Goal: Use online tool/utility: Utilize a website feature to perform a specific function

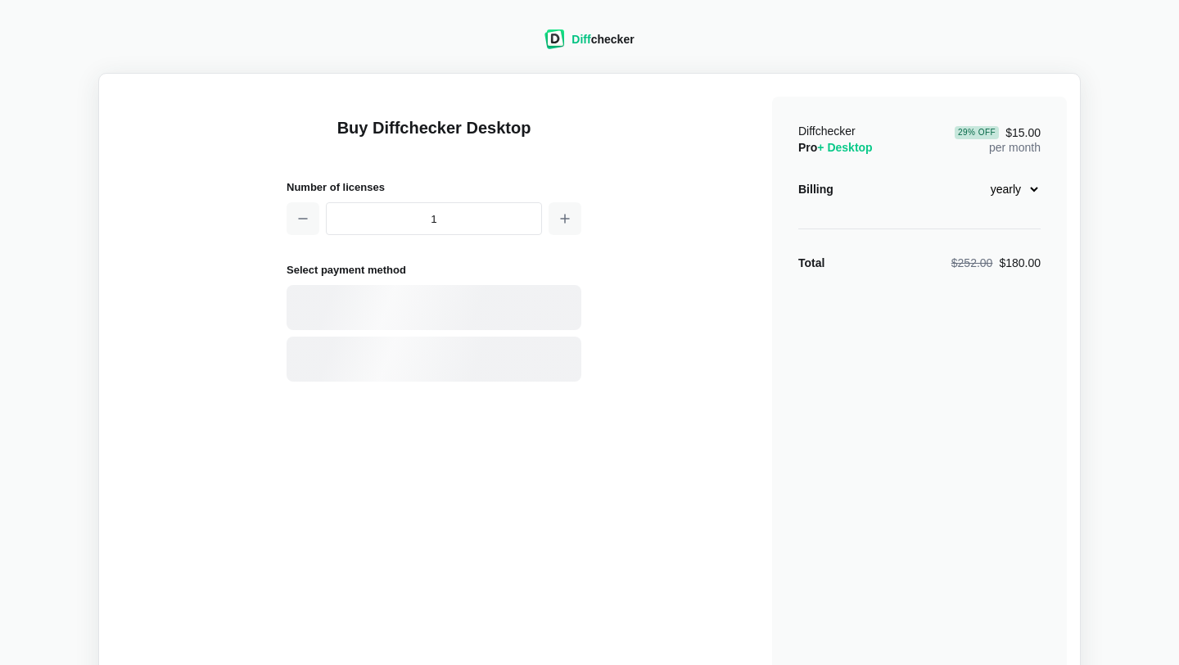
select select "desktop-yearly-180"
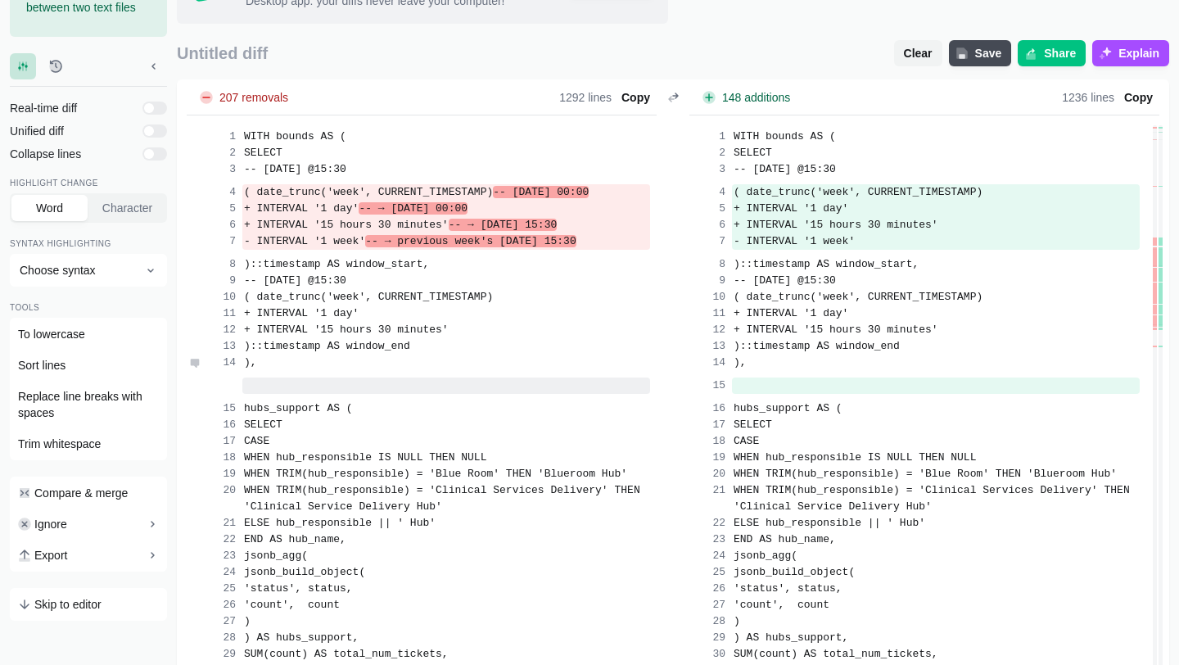
scroll to position [128, 0]
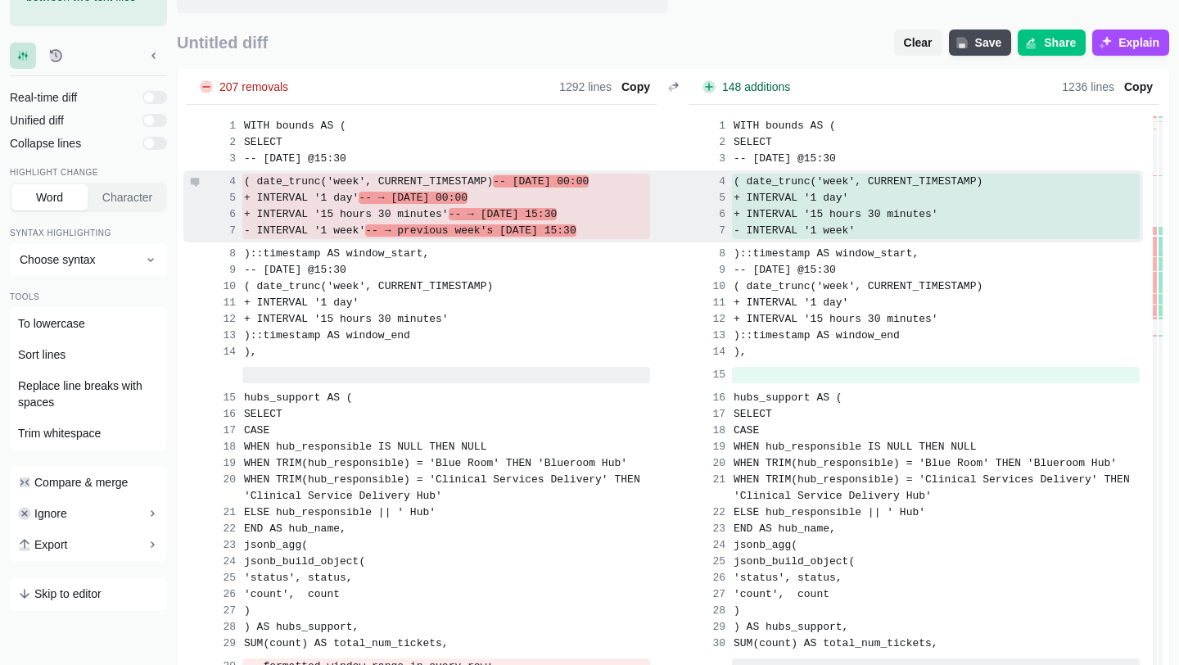
click at [364, 186] on div "( date_trunc('week', CURRENT_TIMESTAMP) -- [DATE] 00:00" at bounding box center [419, 180] width 464 height 20
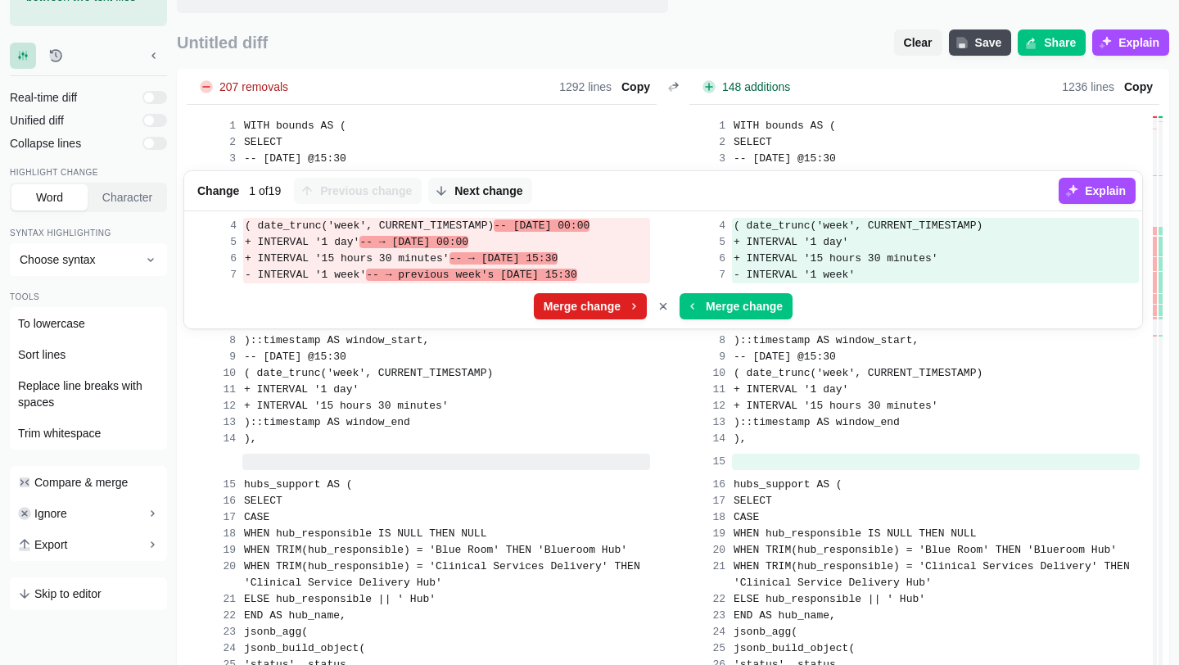
click at [576, 314] on span "Merge change" at bounding box center [583, 306] width 84 height 16
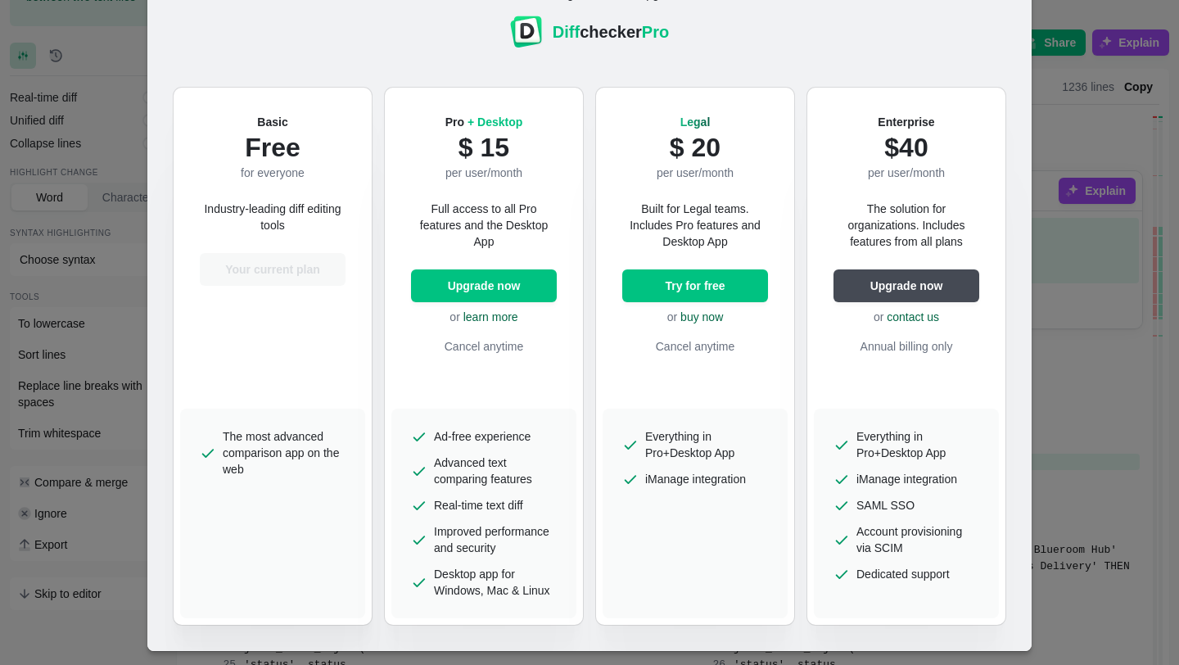
scroll to position [0, 0]
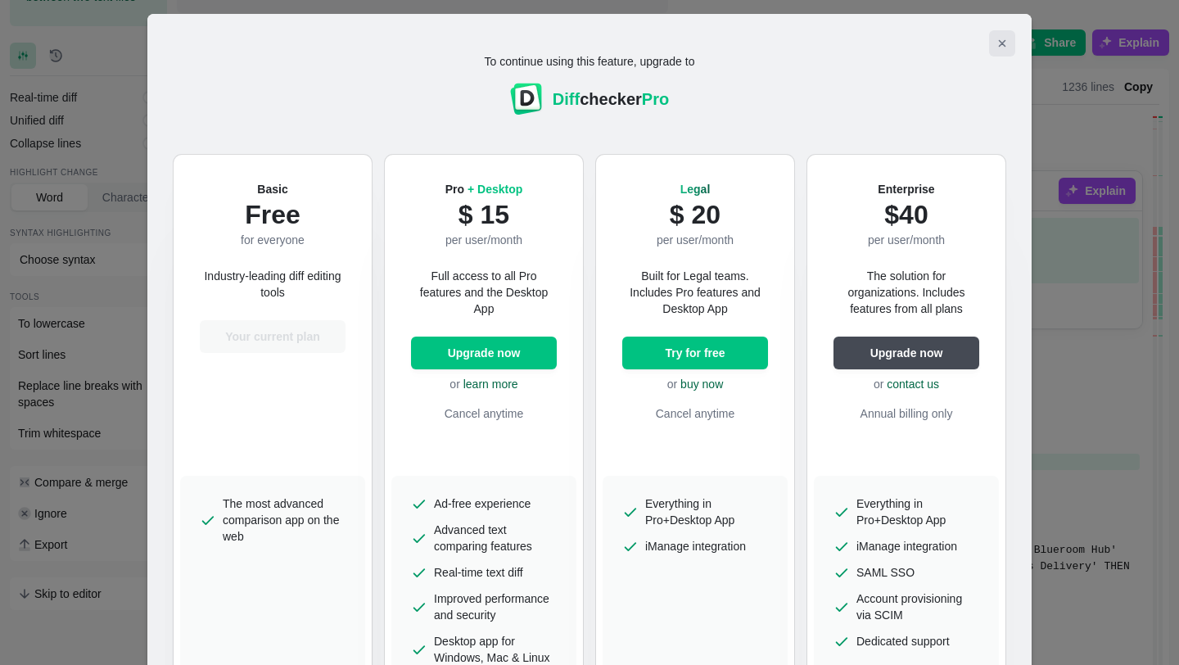
click at [1003, 43] on icon "Close modal" at bounding box center [1002, 43] width 6 height 6
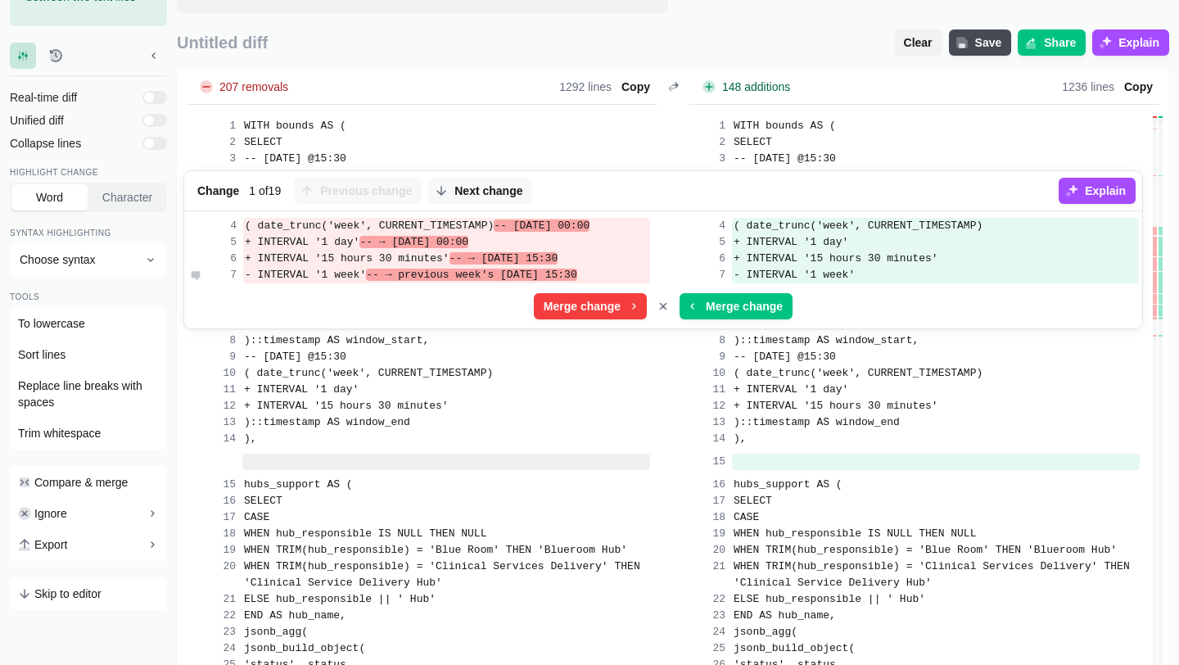
drag, startPoint x: 249, startPoint y: 238, endPoint x: 477, endPoint y: 355, distance: 256.4
click at [477, 328] on div "( date_trunc('week', CURRENT_TIMESTAMP) -- [DATE] 00:00 ( date_trunc('week', CU…" at bounding box center [663, 272] width 958 height 114
copy div "( date_trunc('week', CURRENT_TIMESTAMP) -- [DATE] 00:00 ( date_trunc('week', CU…"
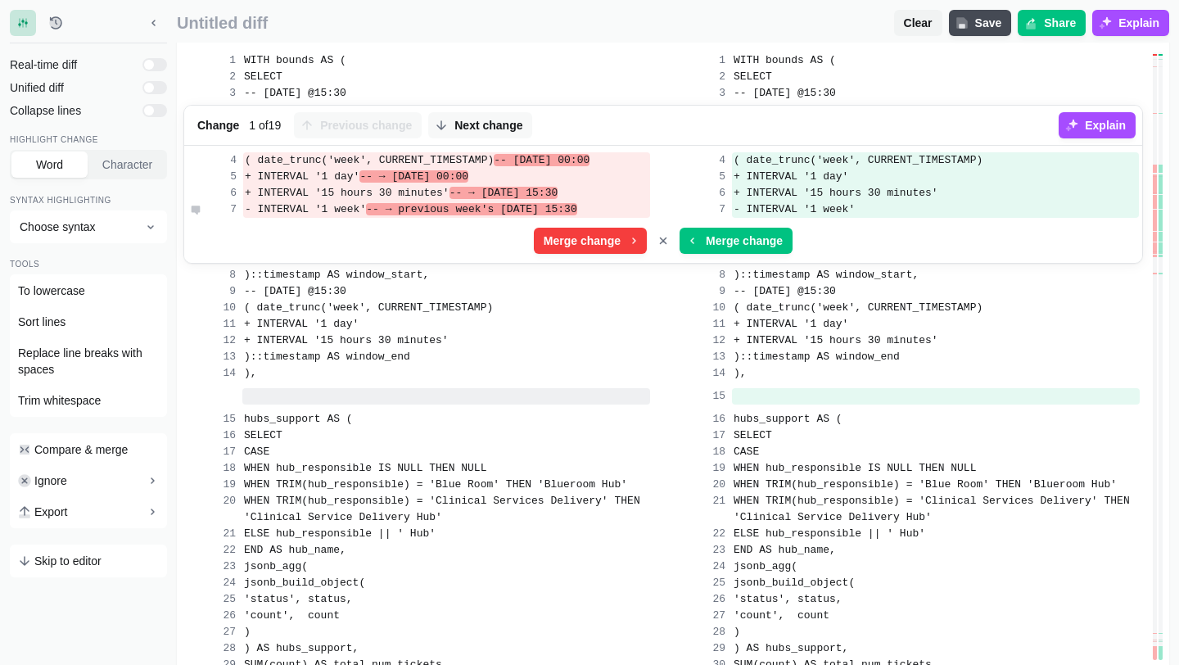
scroll to position [206, 0]
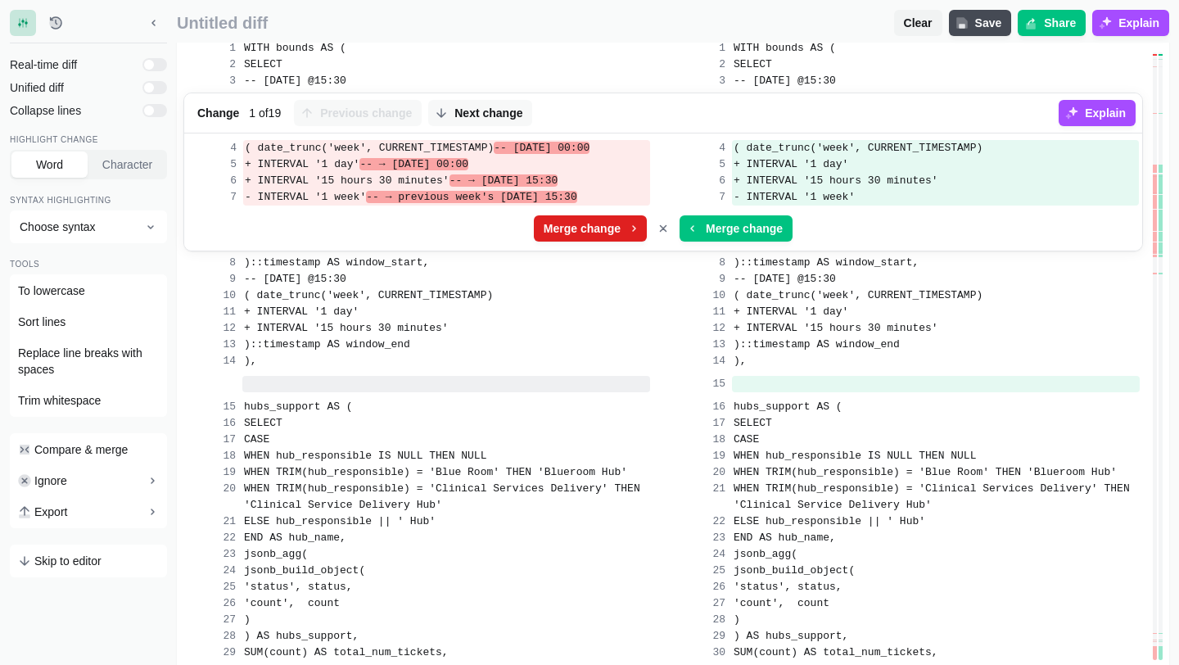
click at [599, 237] on span "Merge change" at bounding box center [583, 228] width 84 height 16
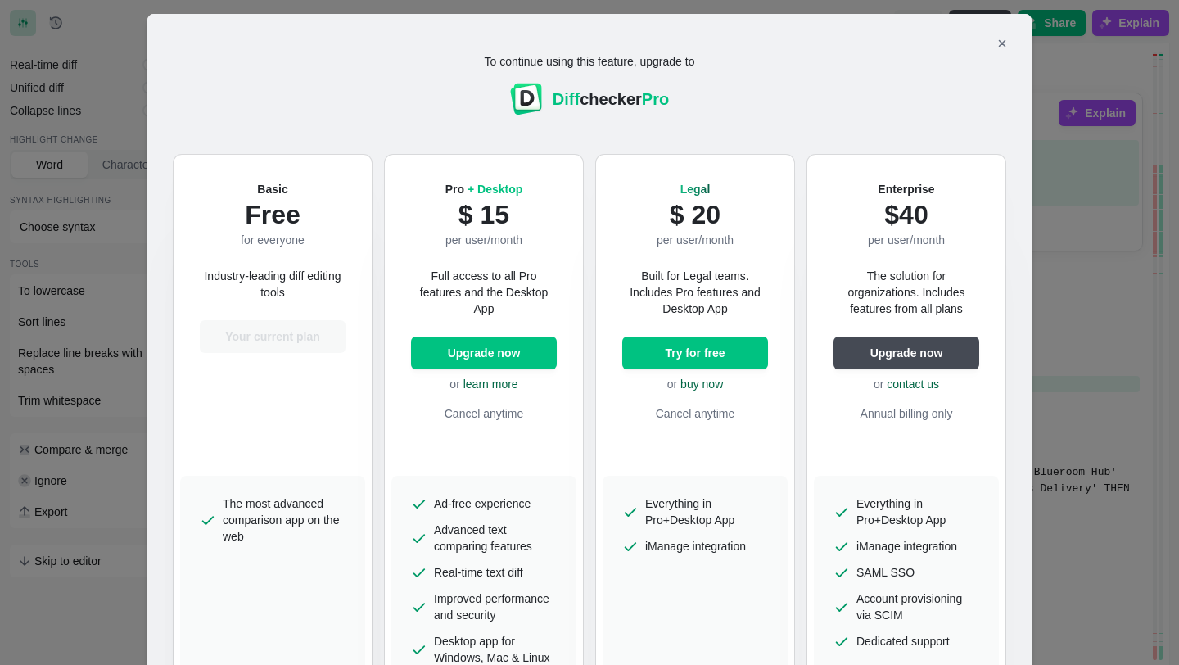
scroll to position [29, 0]
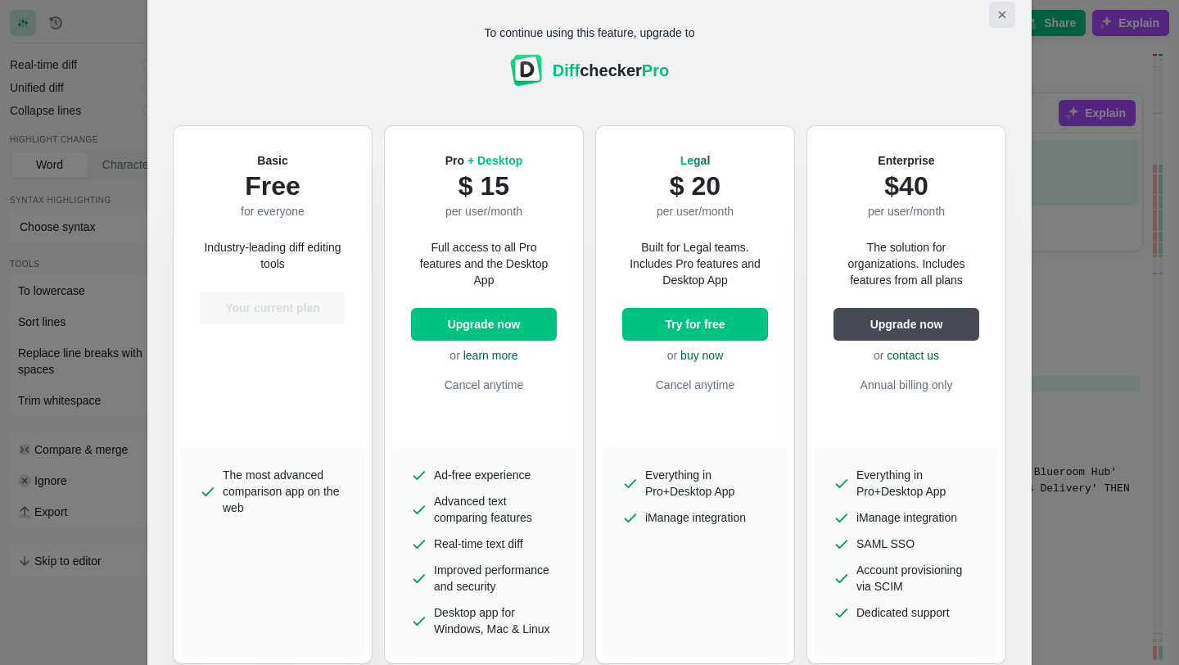
click at [1002, 16] on icon "Close modal" at bounding box center [1002, 14] width 6 height 6
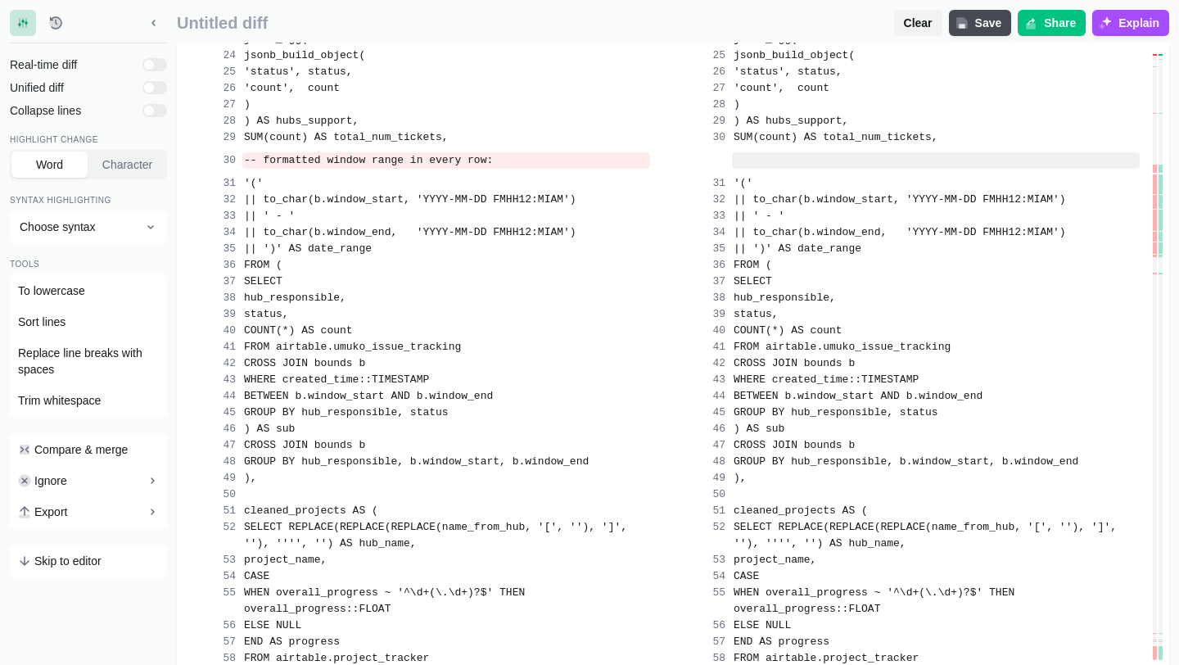
scroll to position [749, 0]
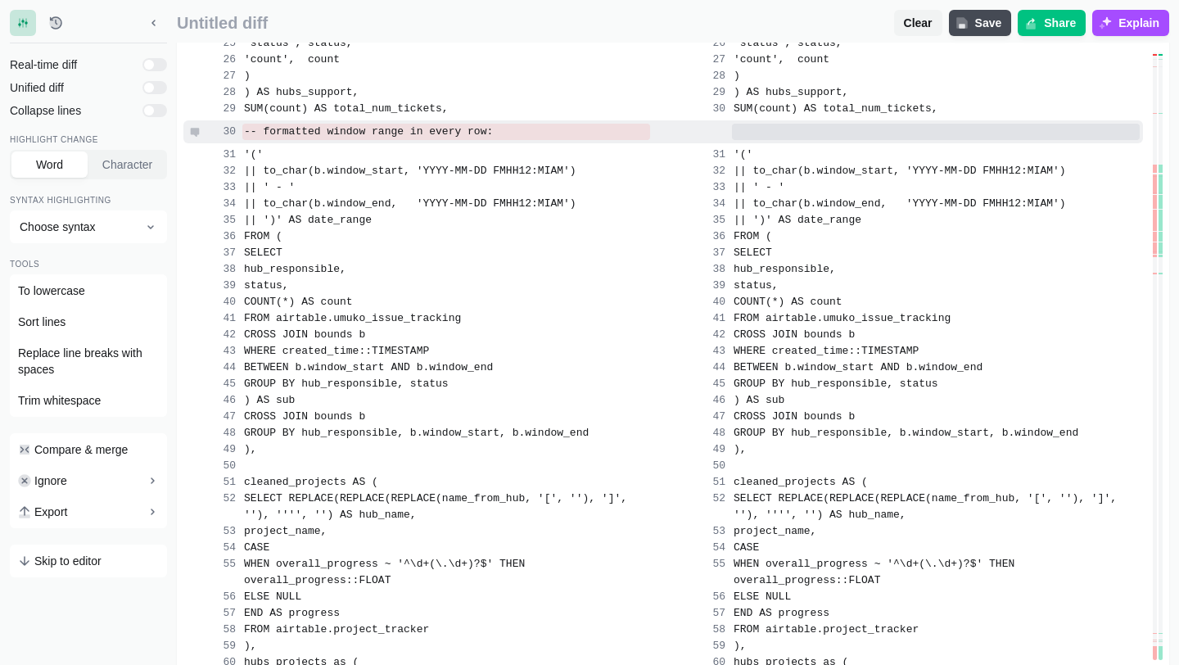
click at [471, 138] on span "-- formatted window range in every row:" at bounding box center [368, 131] width 249 height 12
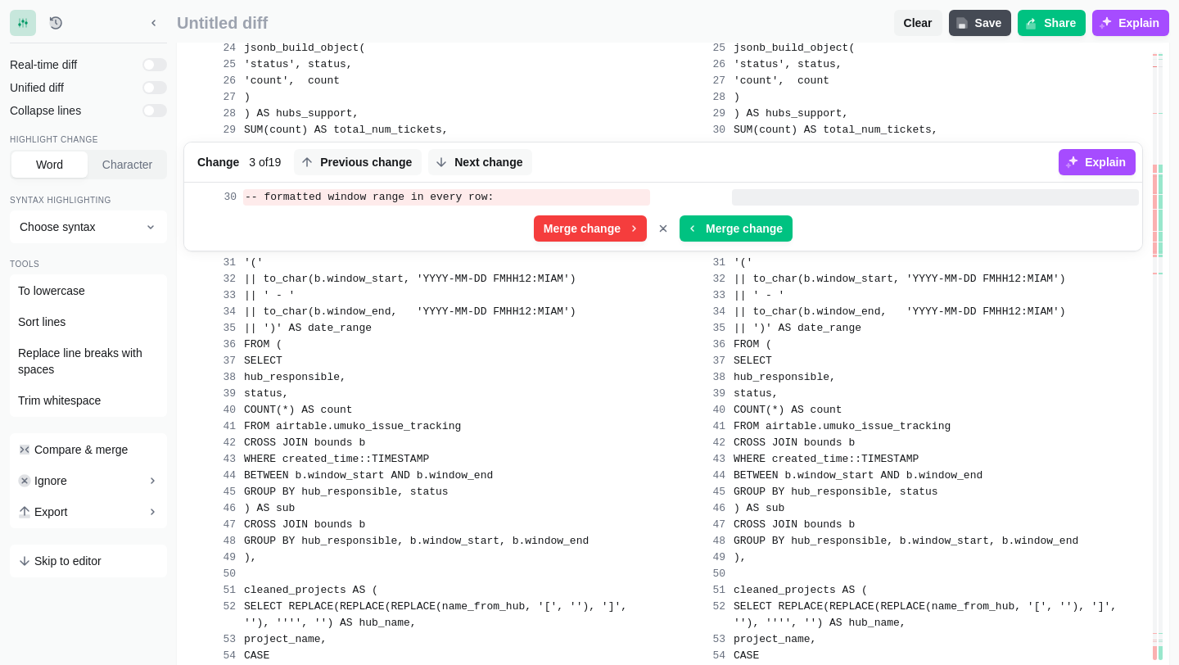
scroll to position [640, 0]
click at [601, 74] on div "'status', status," at bounding box center [446, 65] width 408 height 16
drag, startPoint x: 371, startPoint y: 294, endPoint x: 655, endPoint y: 303, distance: 284.3
click at [655, 210] on div "-- formatted window range in every row:" at bounding box center [664, 198] width 952 height 23
copy span "-- formatted window range in every row:"
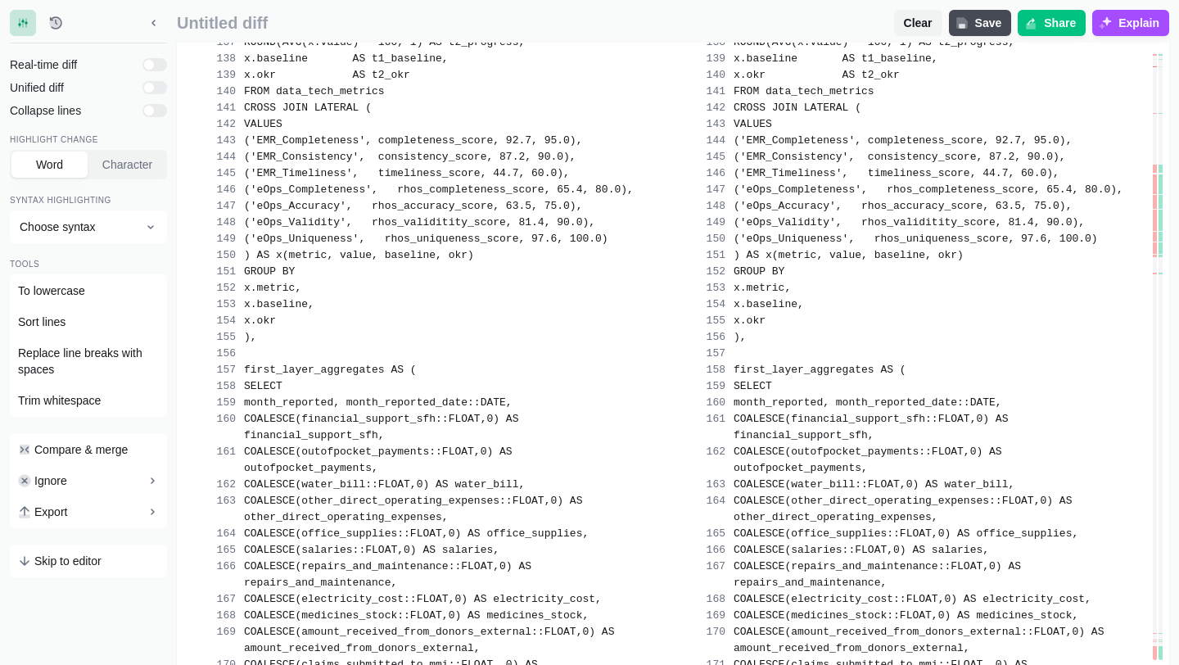
scroll to position [2683, 0]
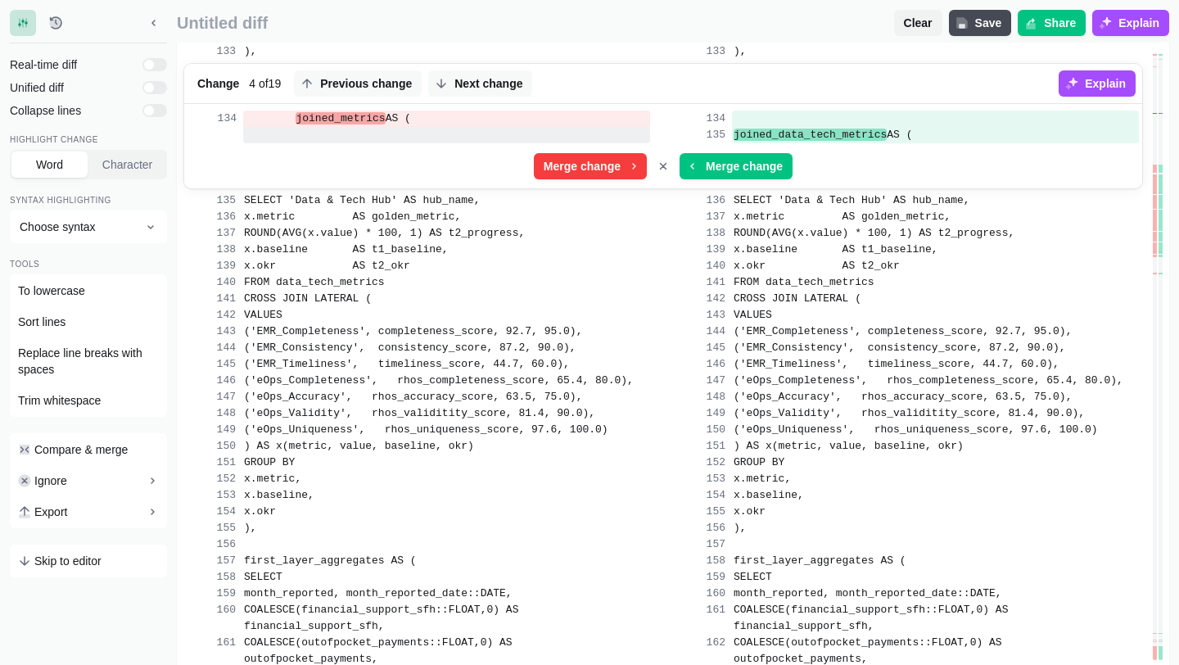
scroll to position [2485, 0]
click at [287, 125] on span at bounding box center [270, 119] width 51 height 12
drag, startPoint x: 287, startPoint y: 280, endPoint x: 473, endPoint y: 279, distance: 185.9
click at [473, 128] on div "joined_metrics AS (" at bounding box center [446, 119] width 407 height 16
copy div "joined_metrics AS ("
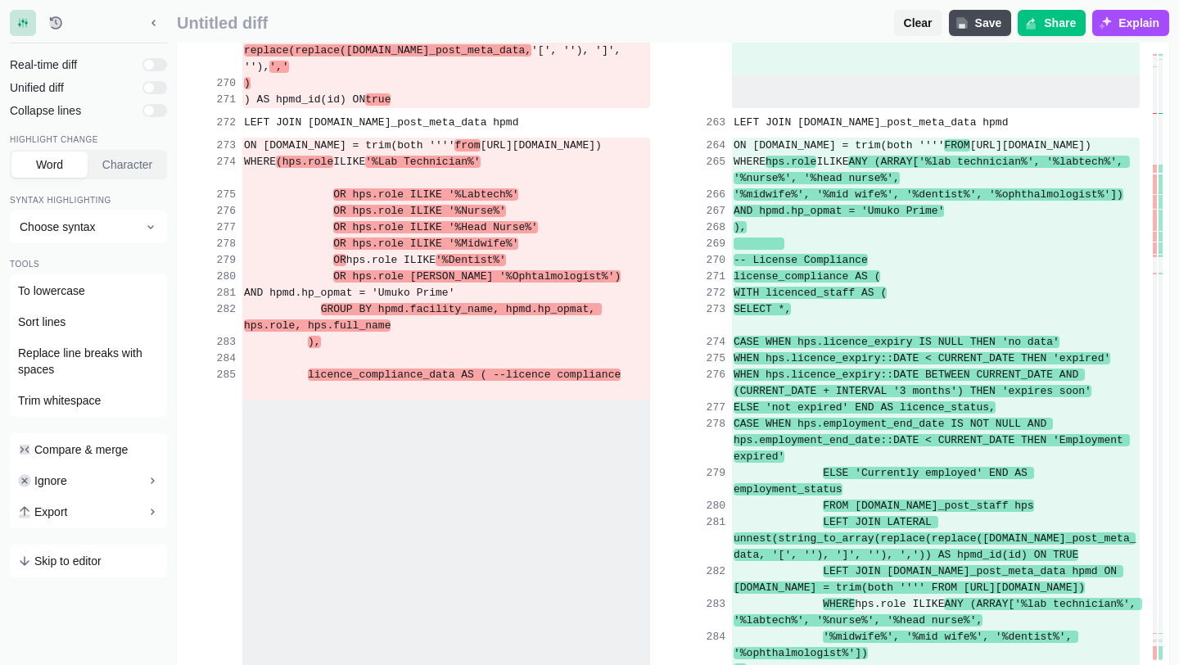
scroll to position [5371, 0]
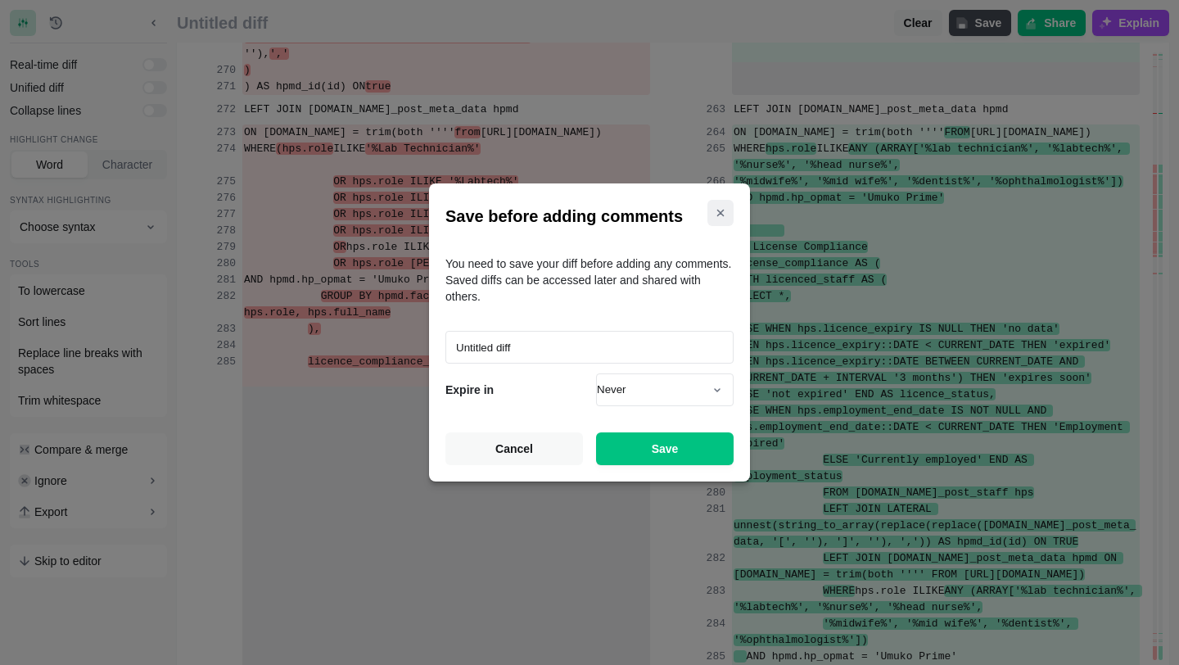
click at [717, 209] on icon "Close modal" at bounding box center [720, 212] width 13 height 13
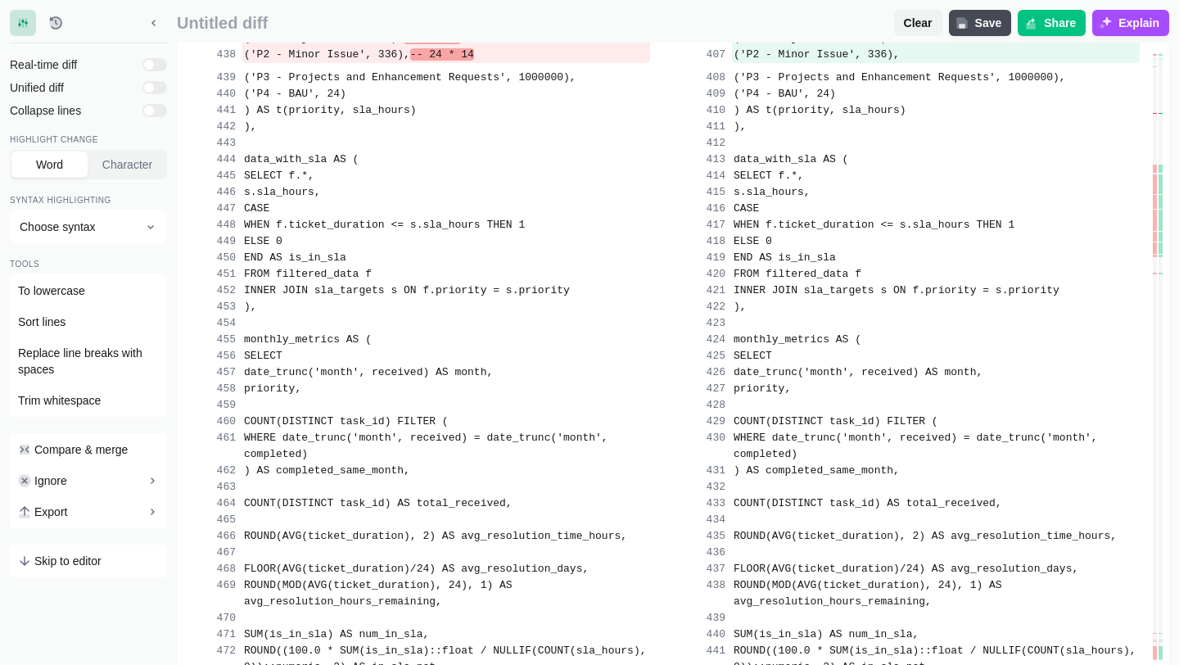
scroll to position [11188, 0]
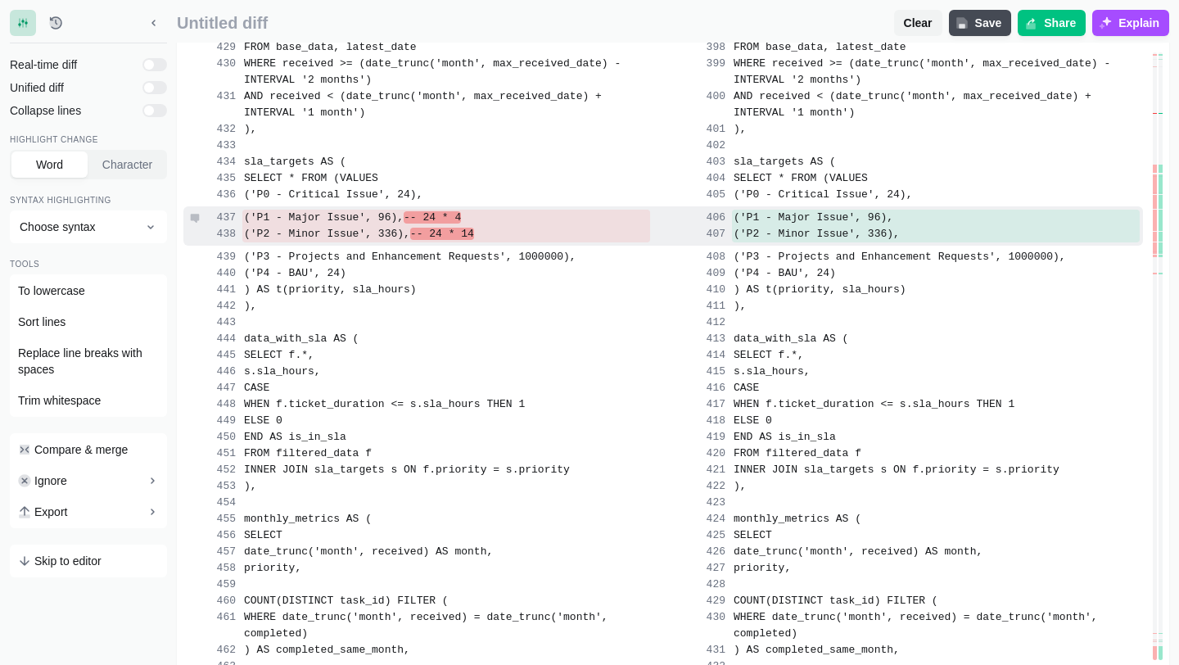
click at [296, 224] on span "('P1 - Major Issue', 96)," at bounding box center [324, 217] width 160 height 12
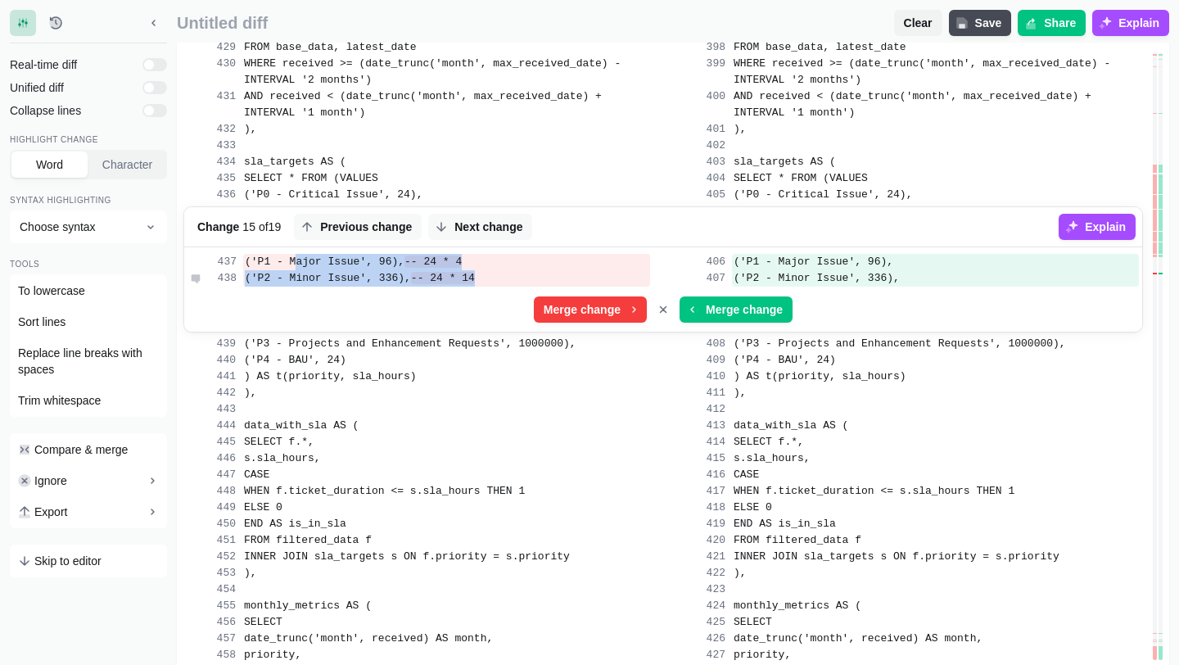
drag, startPoint x: 294, startPoint y: 351, endPoint x: 615, endPoint y: 370, distance: 321.6
click at [615, 332] on div "('P1 - Major Issue', 96), -- 24 * 4 ('P1 - Major Issue', 96), ('P2 - Minor Issu…" at bounding box center [663, 291] width 958 height 81
copy div "('P1 - Major Issue', 96), -- 24 * 4 ('P1 - Major Issue', 96), ('P2 - Minor Issu…"
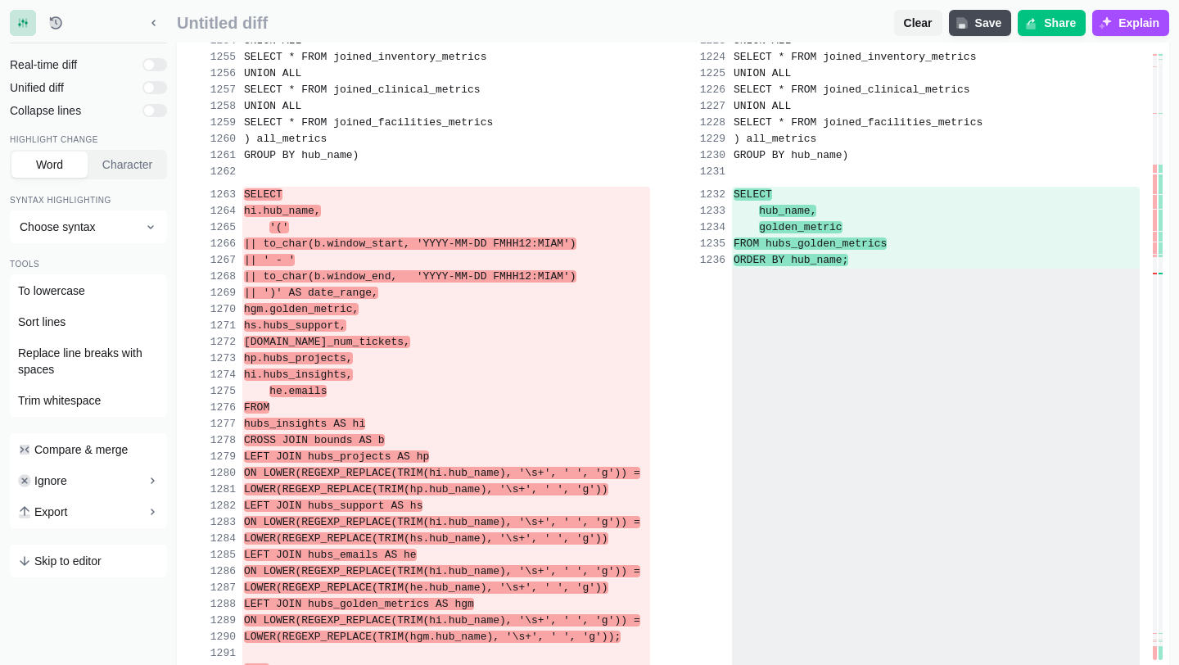
scroll to position [27300, 0]
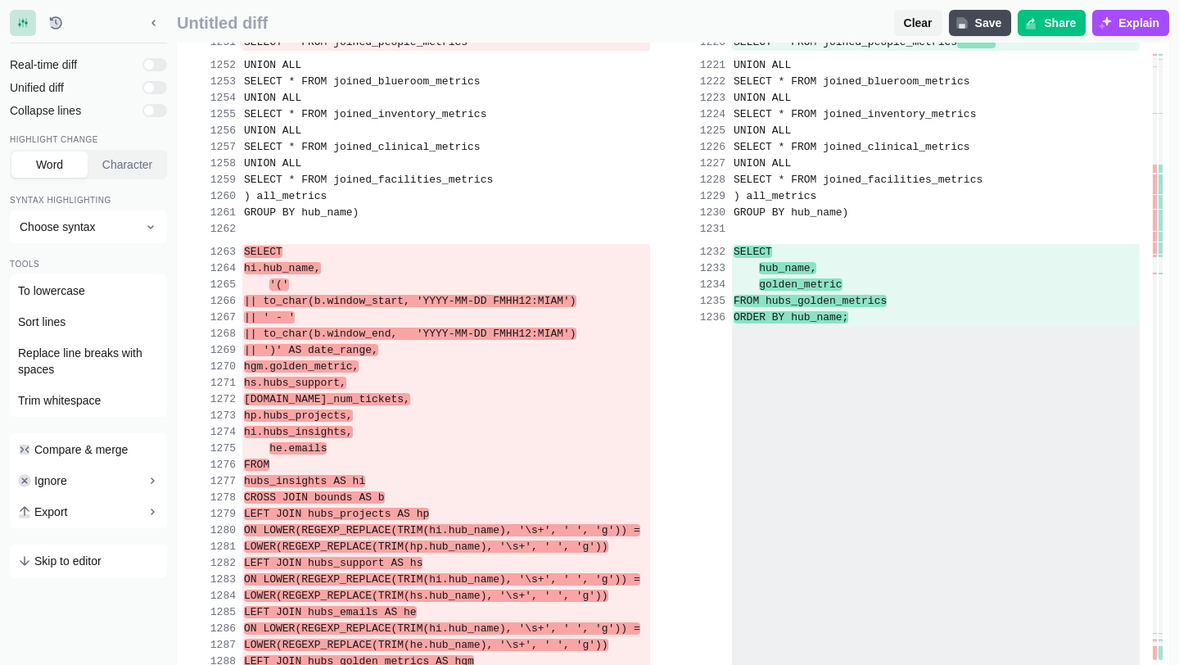
drag, startPoint x: 296, startPoint y: 148, endPoint x: 534, endPoint y: 151, distance: 237.5
copy div "SELECT * FROM joined_metrics"
click at [468, 172] on div "UNION ALL" at bounding box center [446, 164] width 408 height 16
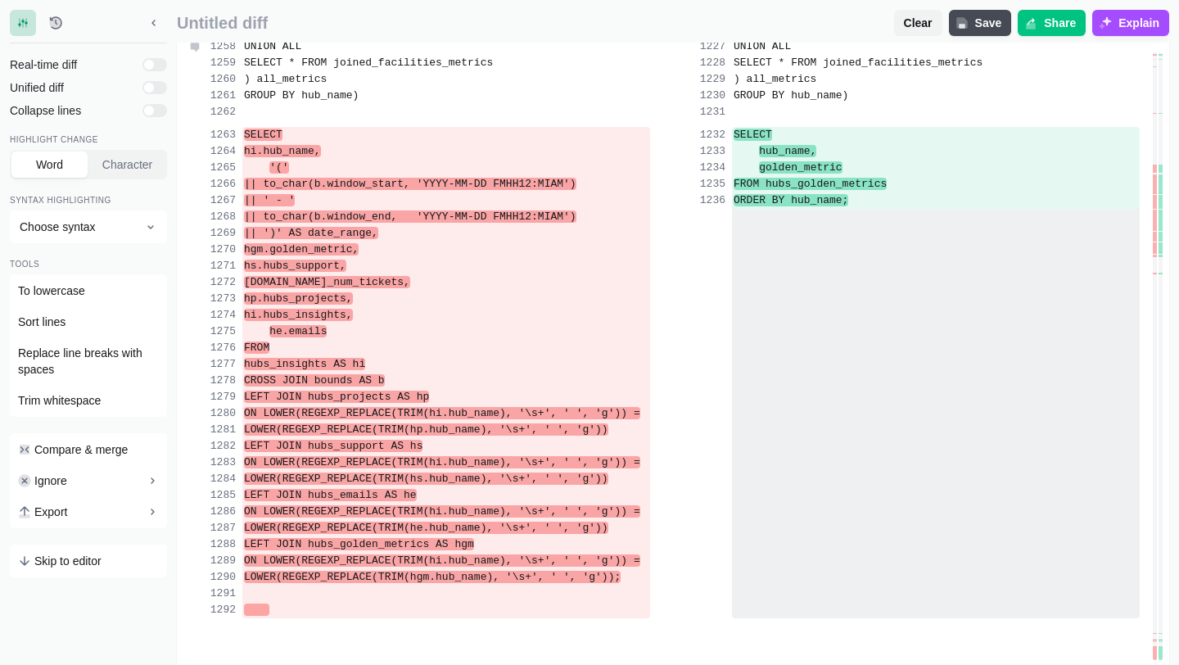
scroll to position [27422, 0]
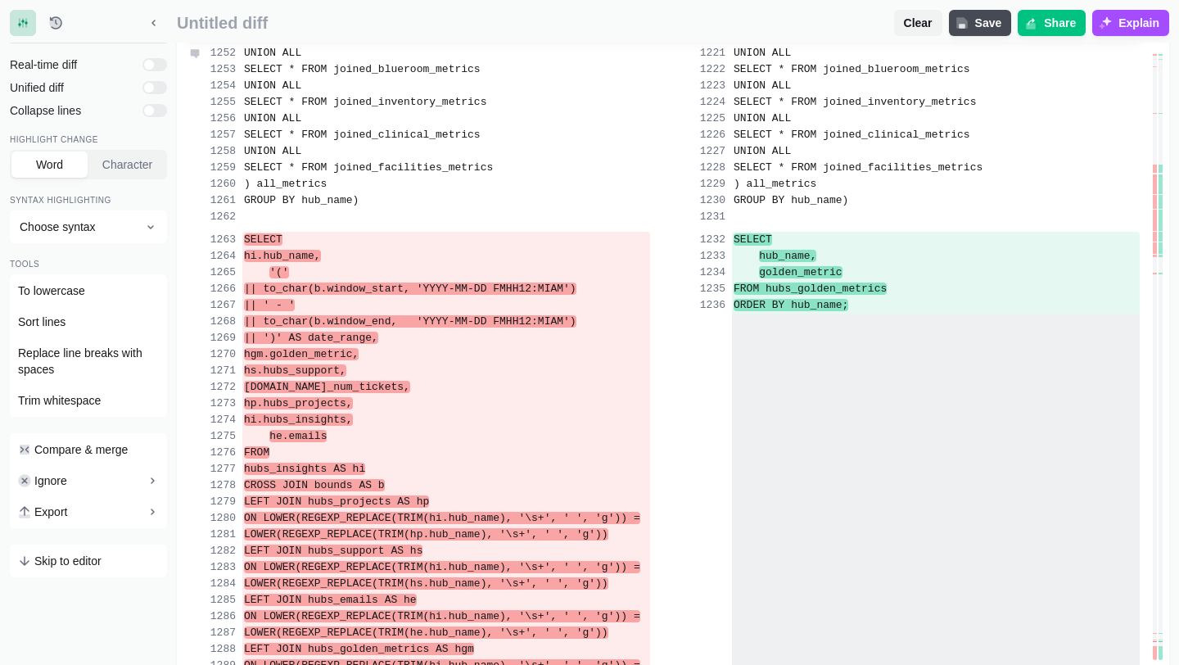
scroll to position [27299, 0]
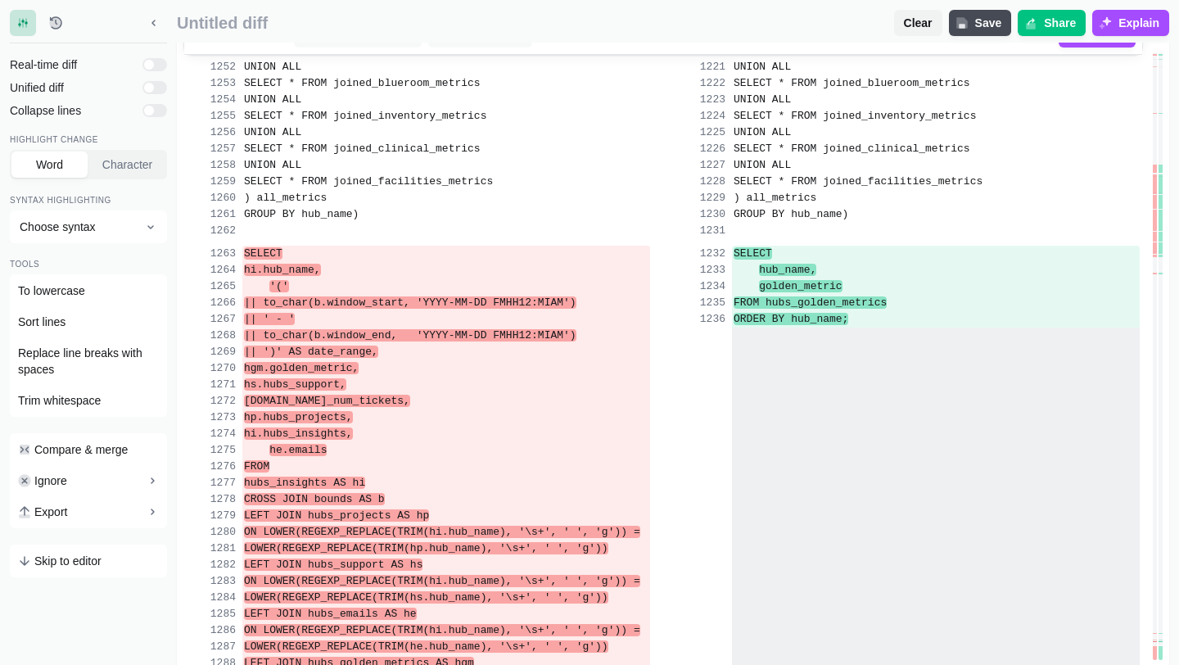
drag, startPoint x: 296, startPoint y: 226, endPoint x: 541, endPoint y: 240, distance: 245.3
click at [541, 55] on div "SELECT * FROM joined_people_metrics SELECT * FROM joined_people_metrics Merge c…" at bounding box center [663, 22] width 958 height 65
copy div "SELECT * FROM joined_people_metrics SELECT * FROM joined_people_metrics"
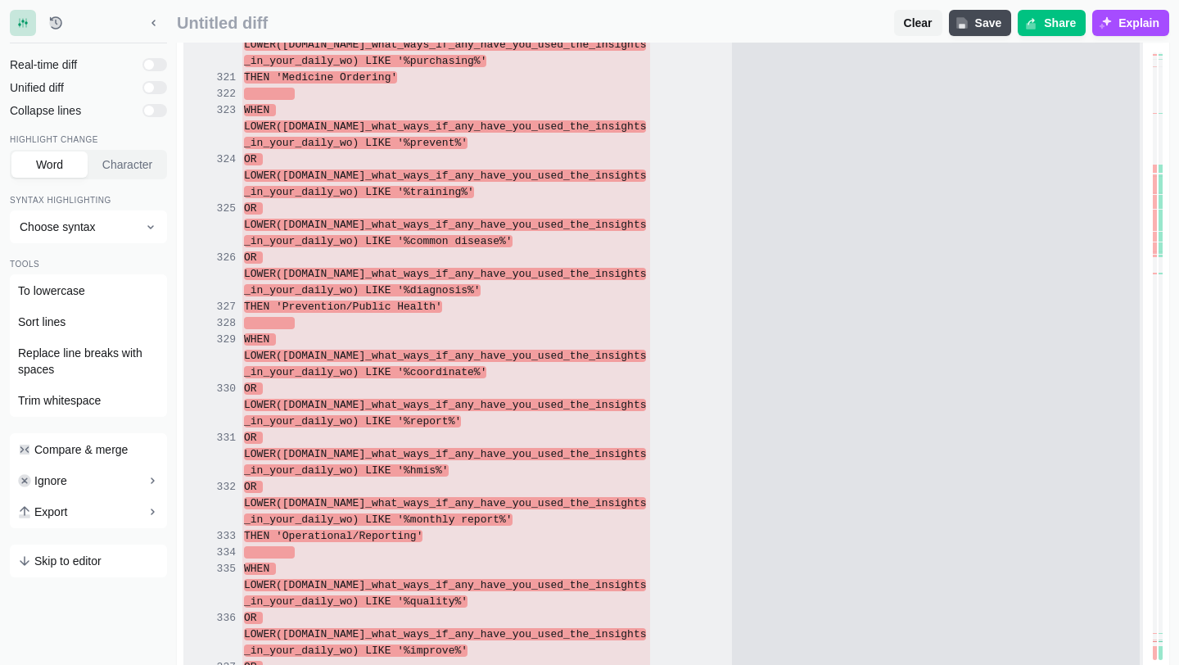
scroll to position [7809, 0]
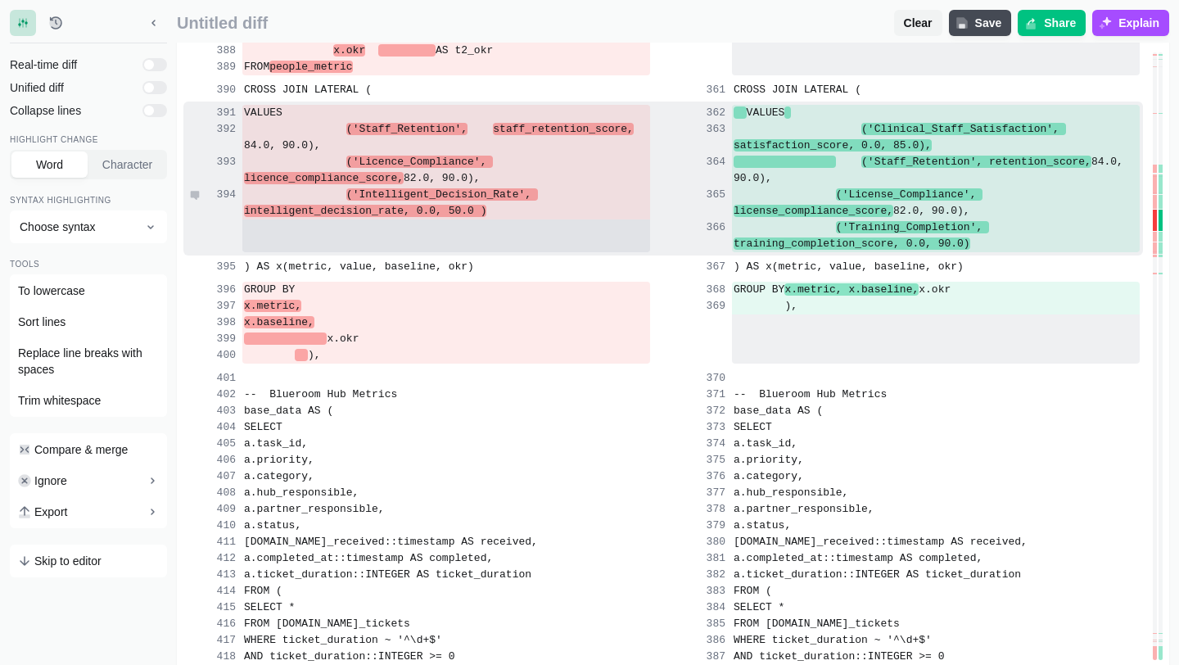
scroll to position [10329, 0]
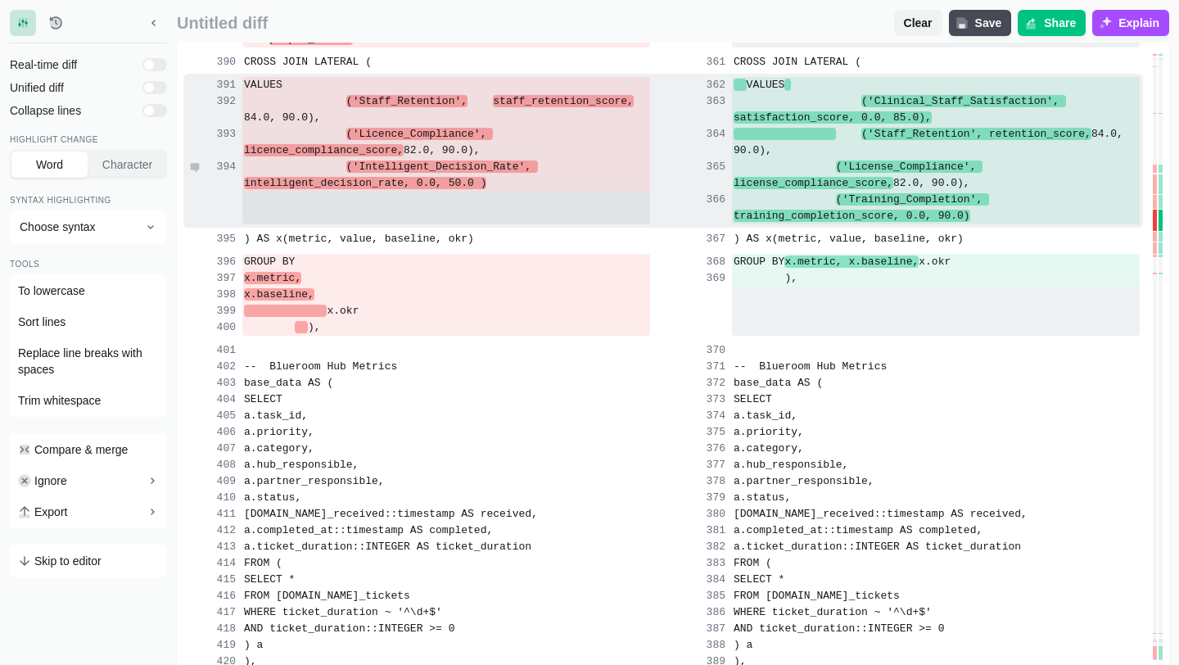
click at [273, 173] on span at bounding box center [295, 167] width 102 height 12
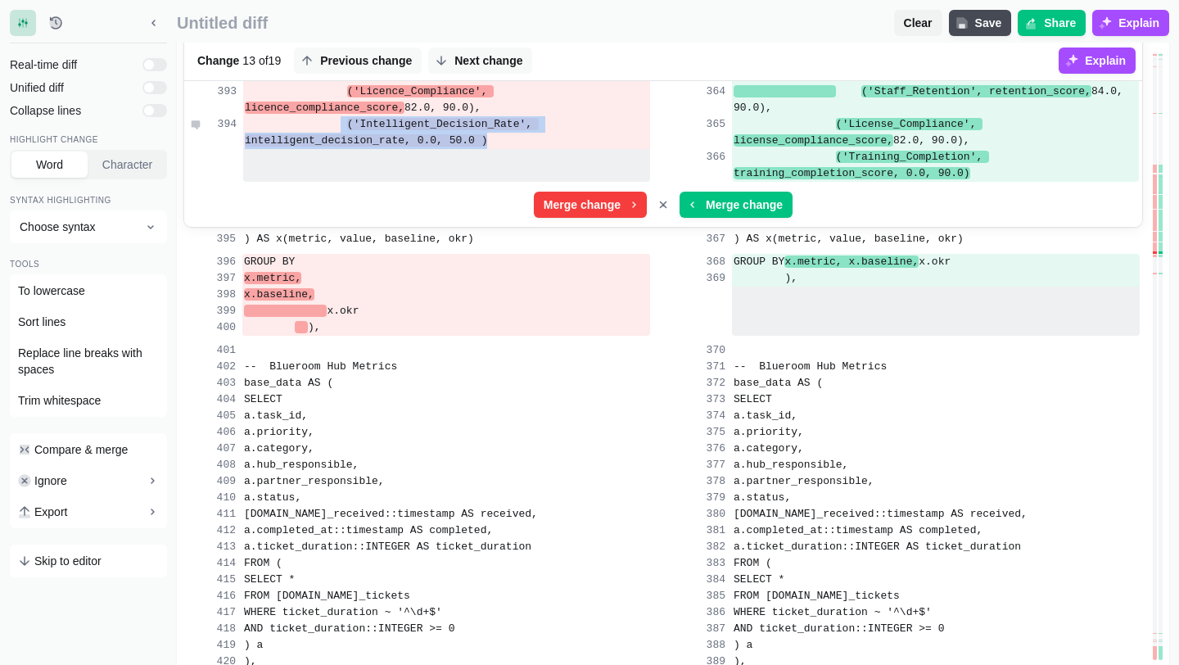
drag, startPoint x: 340, startPoint y: 313, endPoint x: 489, endPoint y: 335, distance: 150.7
click at [491, 149] on div "('Intelligent_Decision_Rate', intelligent_decision_rate, 0.0, 50.0 )" at bounding box center [446, 132] width 407 height 33
copy div "('Intelligent_Decision_Rate', intelligent_decision_rate, 0.0, 50.0 )"
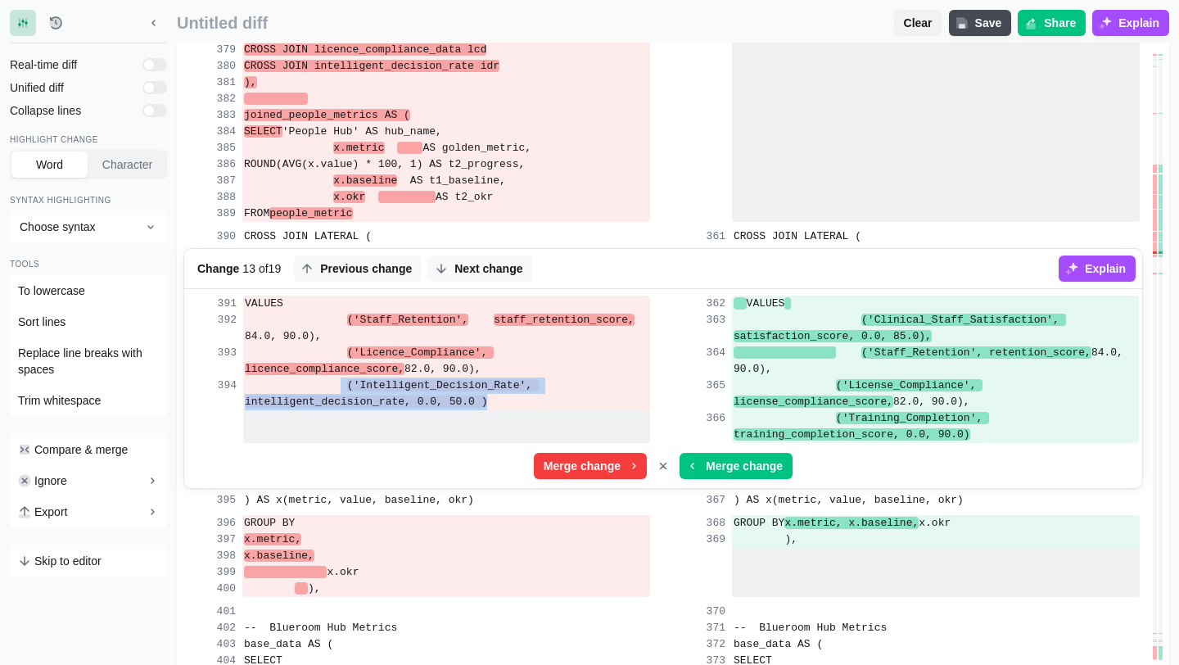
scroll to position [10045, 0]
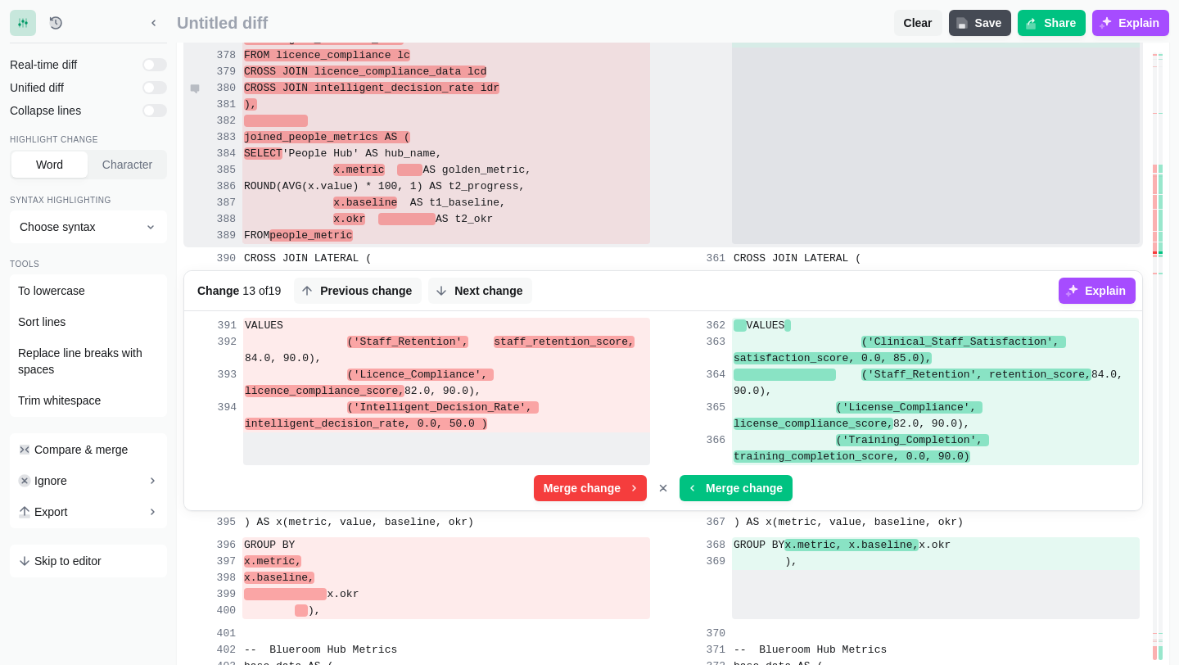
click at [328, 94] on span "CROSS JOIN intelligent_decision_rate idr" at bounding box center [372, 88] width 256 height 12
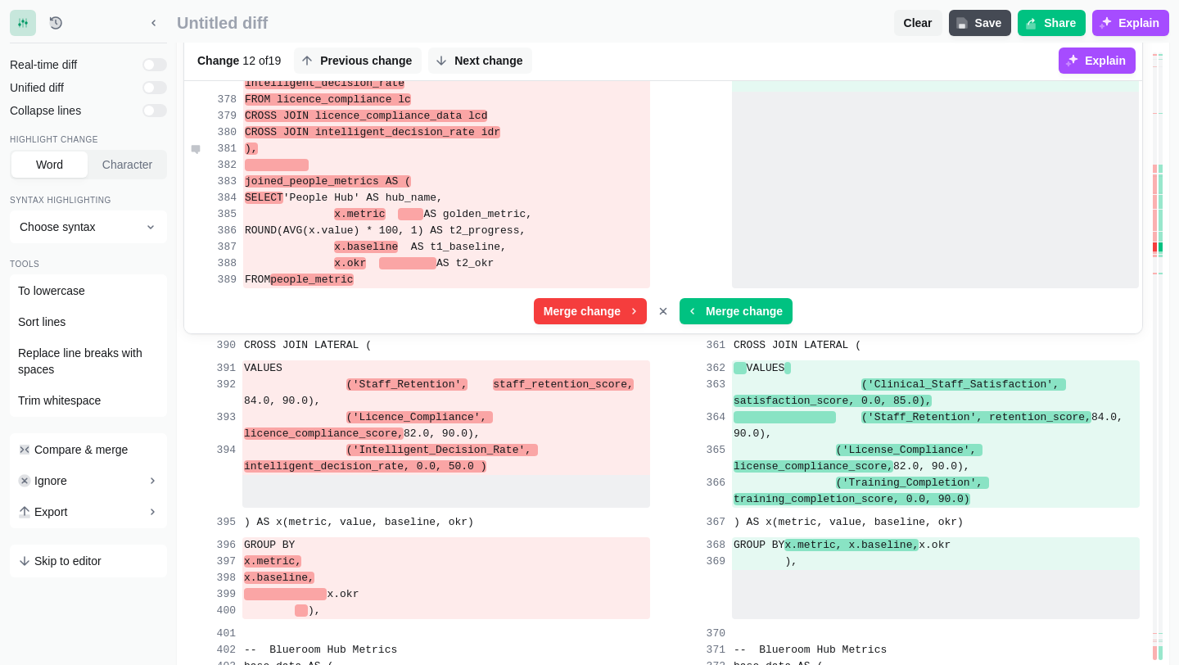
drag, startPoint x: 323, startPoint y: 323, endPoint x: 320, endPoint y: 337, distance: 14.3
click at [320, 333] on div "intelligent_decision_rate as (SELECT ROUND((COUNT(DISTINCT facility_name)::FLOA…" at bounding box center [663, 112] width 958 height 441
copy div "CROSS JOIN intelligent_decision_rate idr ),"
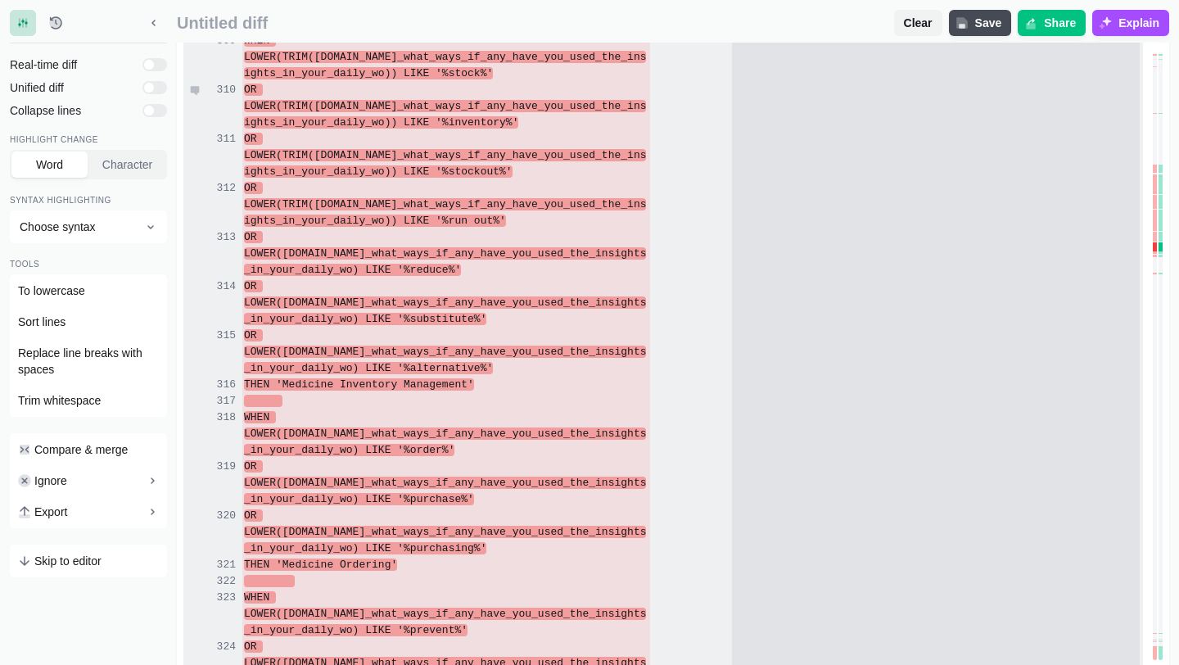
scroll to position [7742, 0]
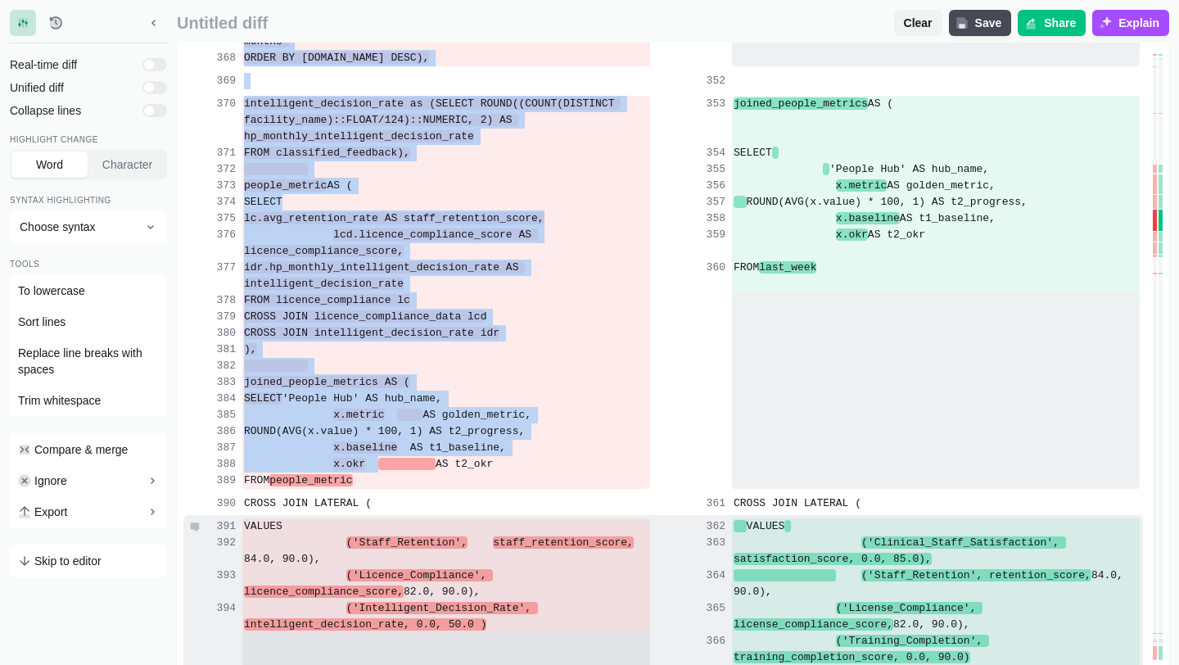
scroll to position [9953, 0]
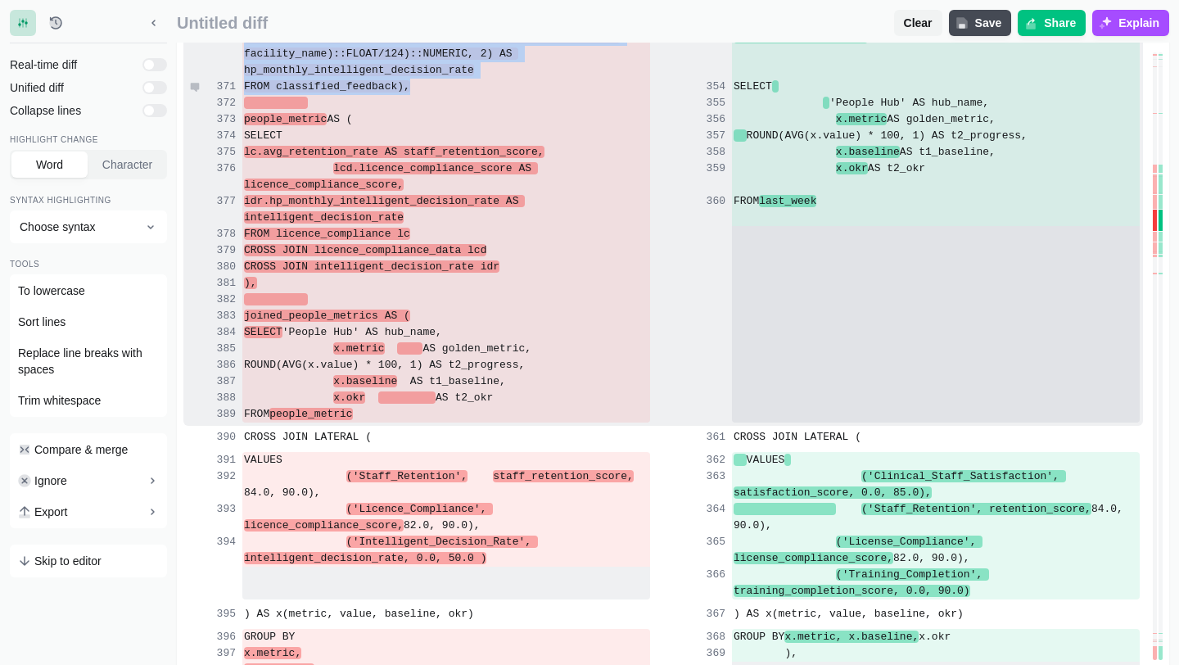
drag, startPoint x: 245, startPoint y: 162, endPoint x: 435, endPoint y: 283, distance: 225.4
copy div "(SELECT [DOMAIN_NAME], hpmd.facility_name, hpmd.hp_opmat, TRIM([DOMAIN_NAME]_wh…"
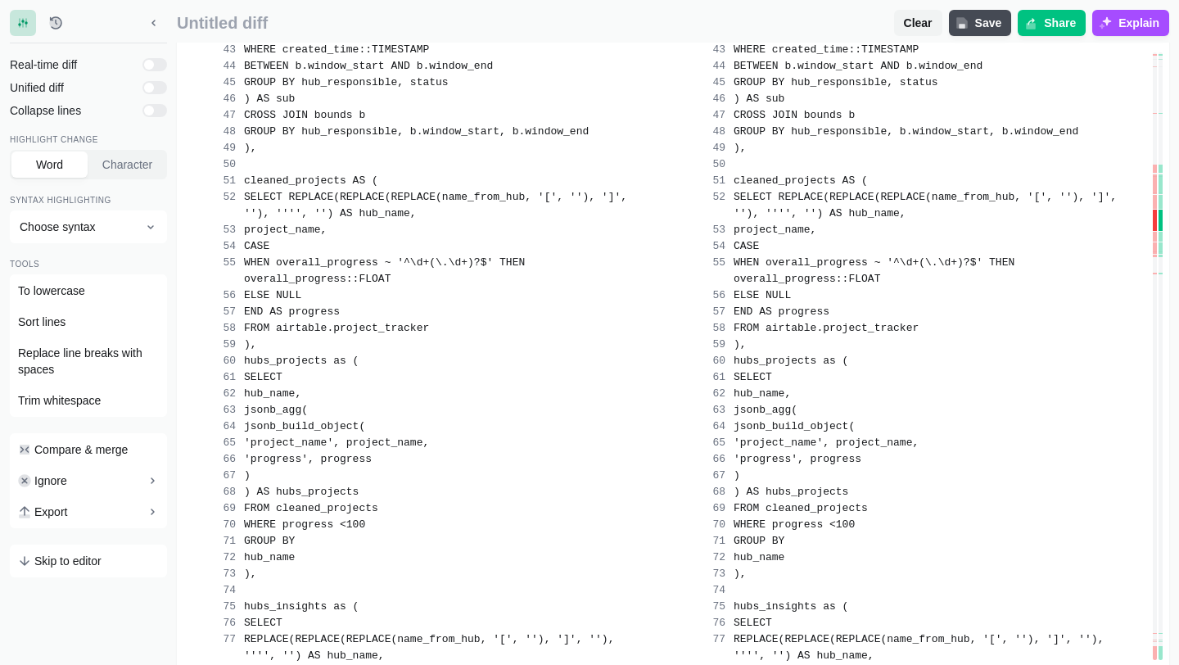
scroll to position [318, 0]
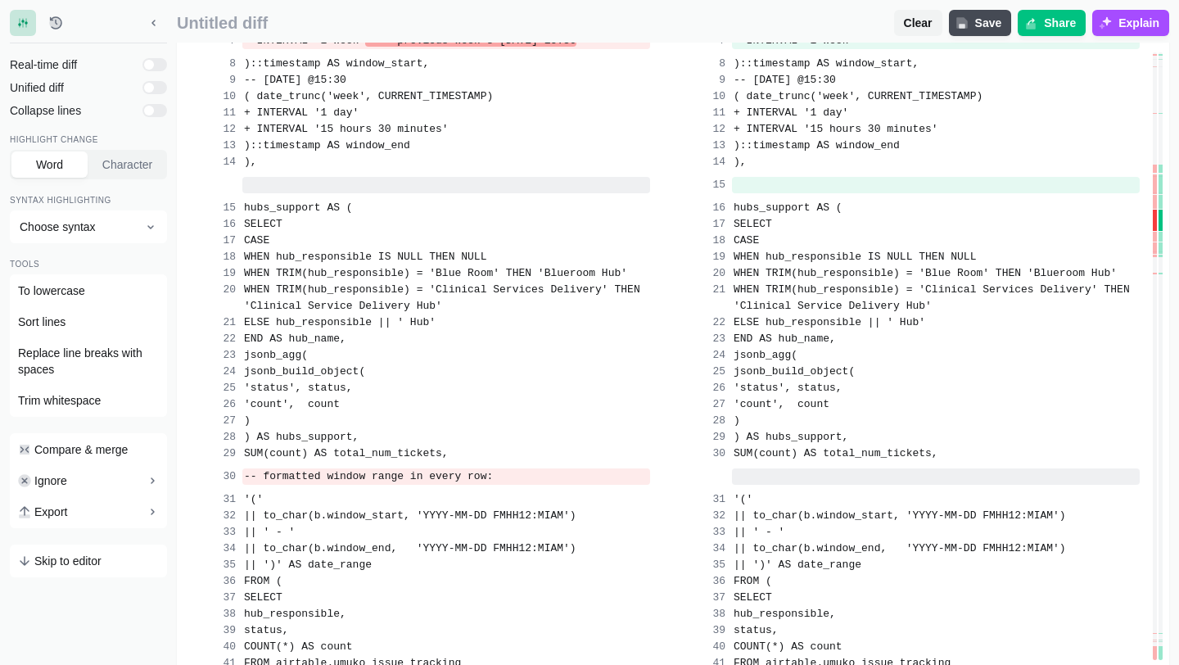
click at [670, 174] on div "), )," at bounding box center [663, 164] width 953 height 20
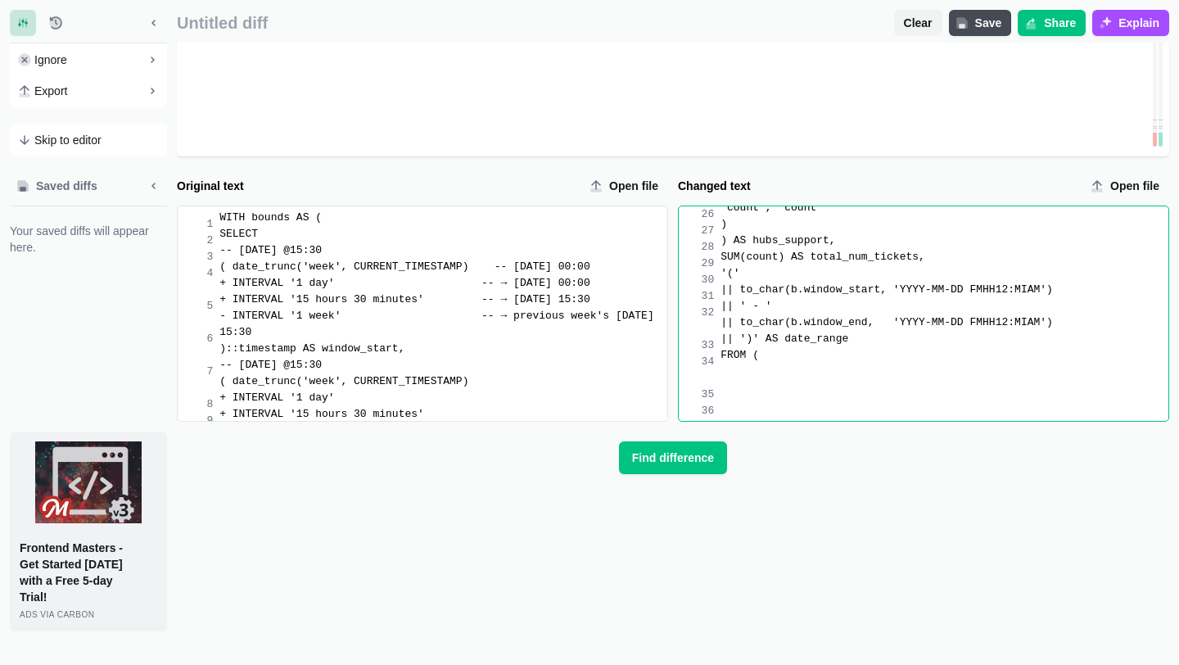
scroll to position [452, 0]
drag, startPoint x: 721, startPoint y: 236, endPoint x: 939, endPoint y: 504, distance: 345.7
click at [939, 504] on div "Original text Open file 9999 1 2 3 4 5 6 7 8 9 10 11 12 13 14 15 16 17 18 19 20…" at bounding box center [673, 402] width 993 height 459
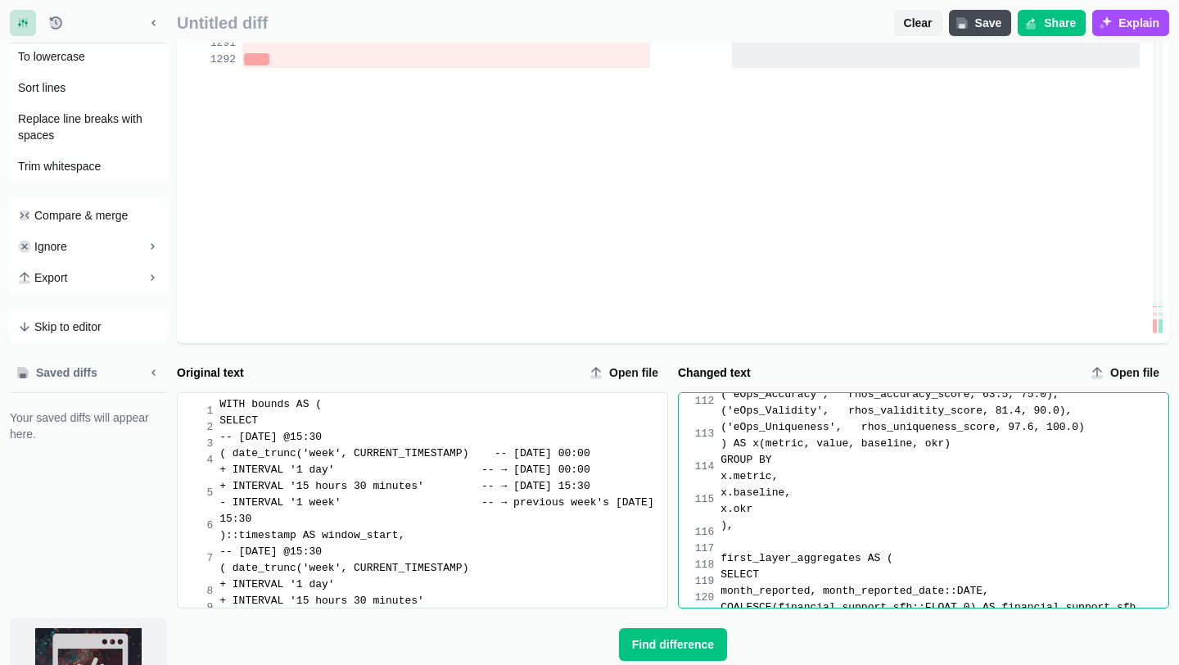
scroll to position [1943, 0]
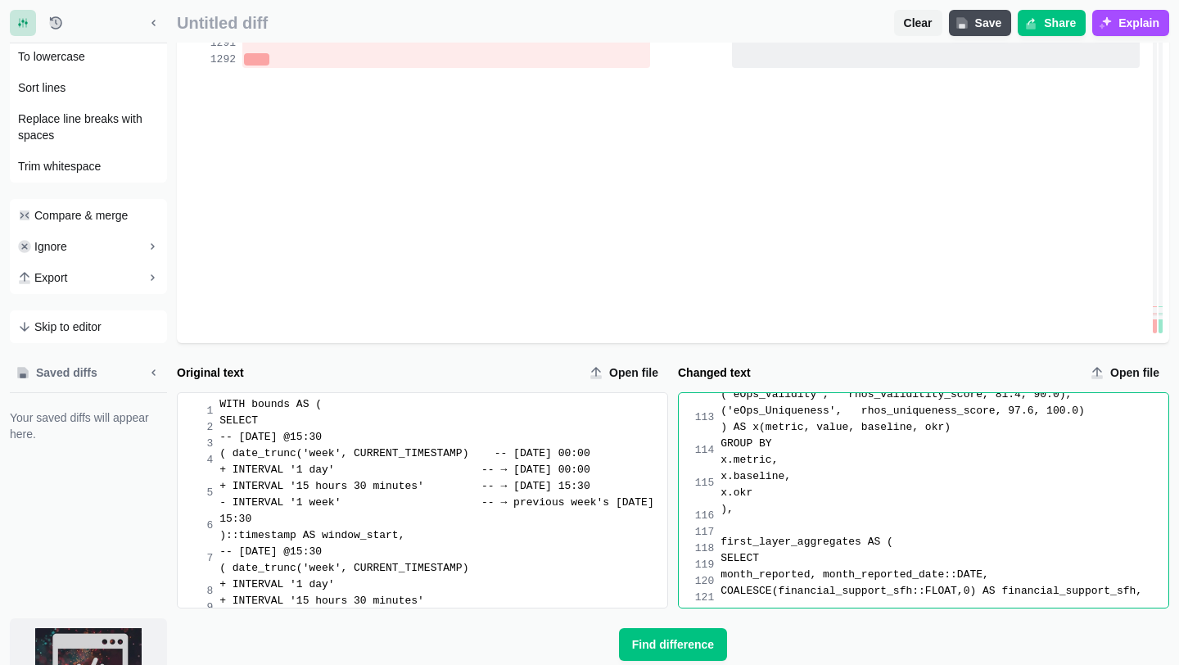
drag, startPoint x: 746, startPoint y: 426, endPoint x: 904, endPoint y: 626, distance: 254.8
click at [904, 626] on form "Original text Open file 9999 1 2 3 4 5 6 7 8 9 10 11 12 13 14 15 16 17 18 19 20…" at bounding box center [673, 510] width 993 height 301
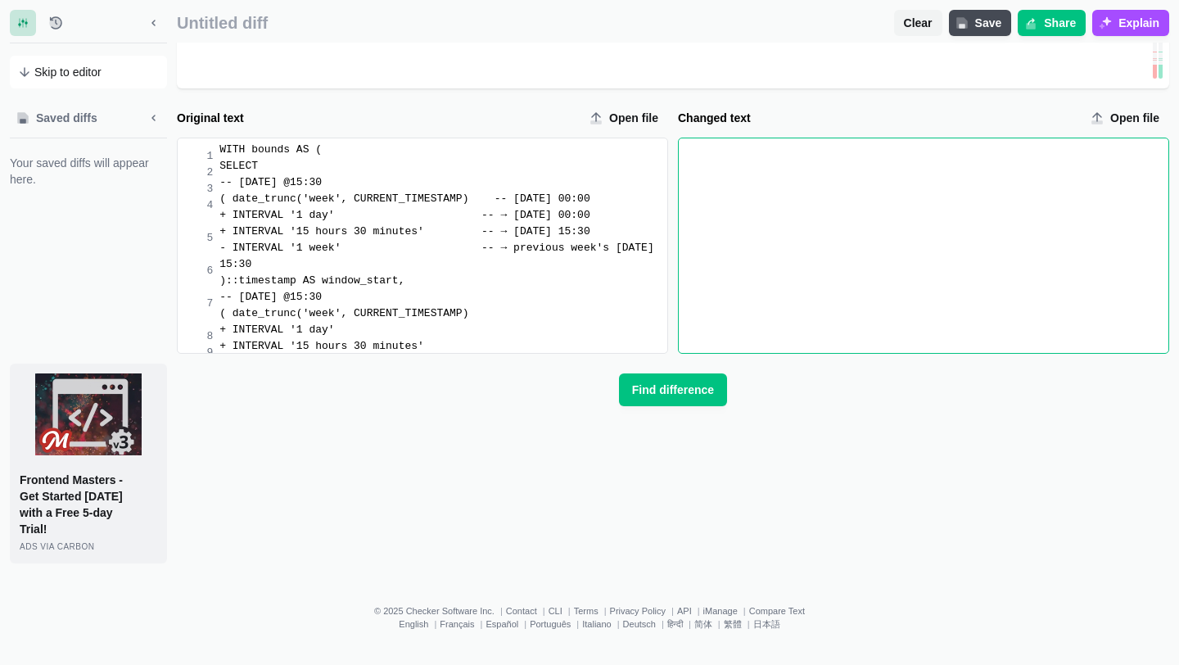
scroll to position [20860, 0]
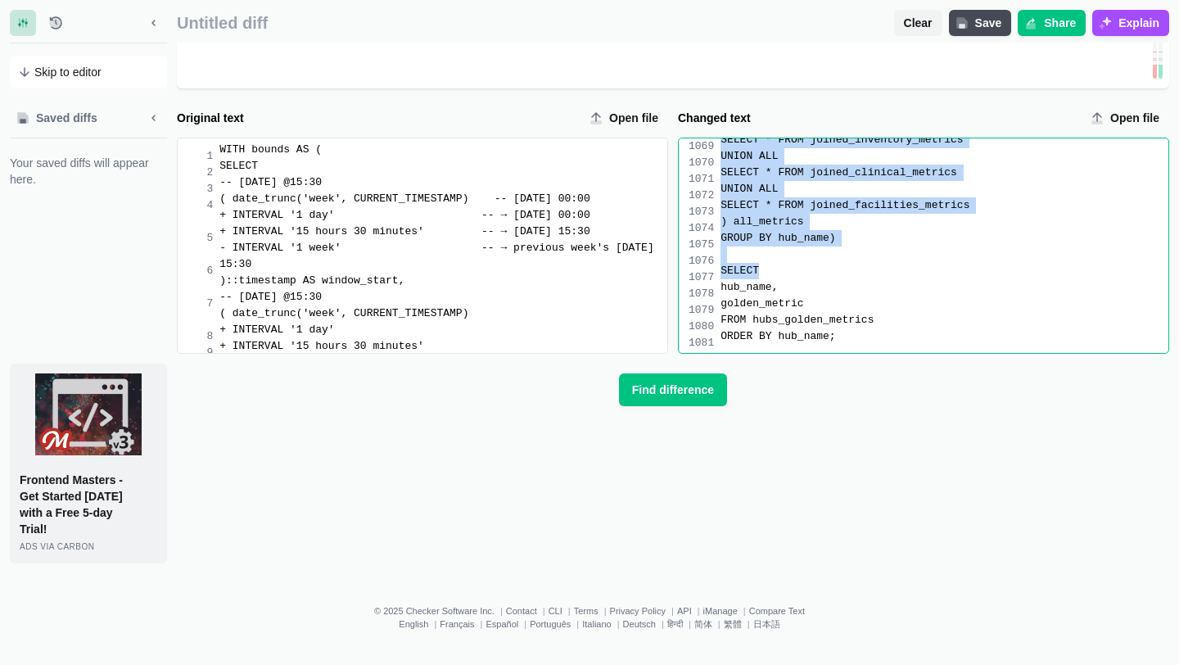
drag, startPoint x: 776, startPoint y: 181, endPoint x: 943, endPoint y: 650, distance: 498.1
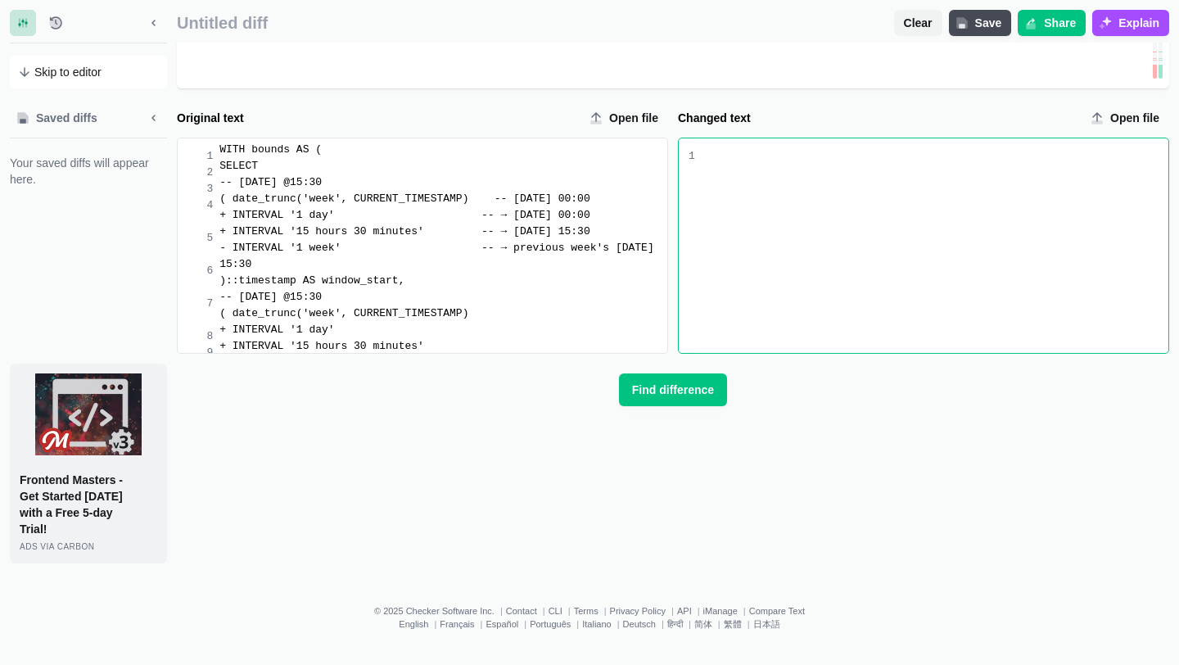
scroll to position [24070, 0]
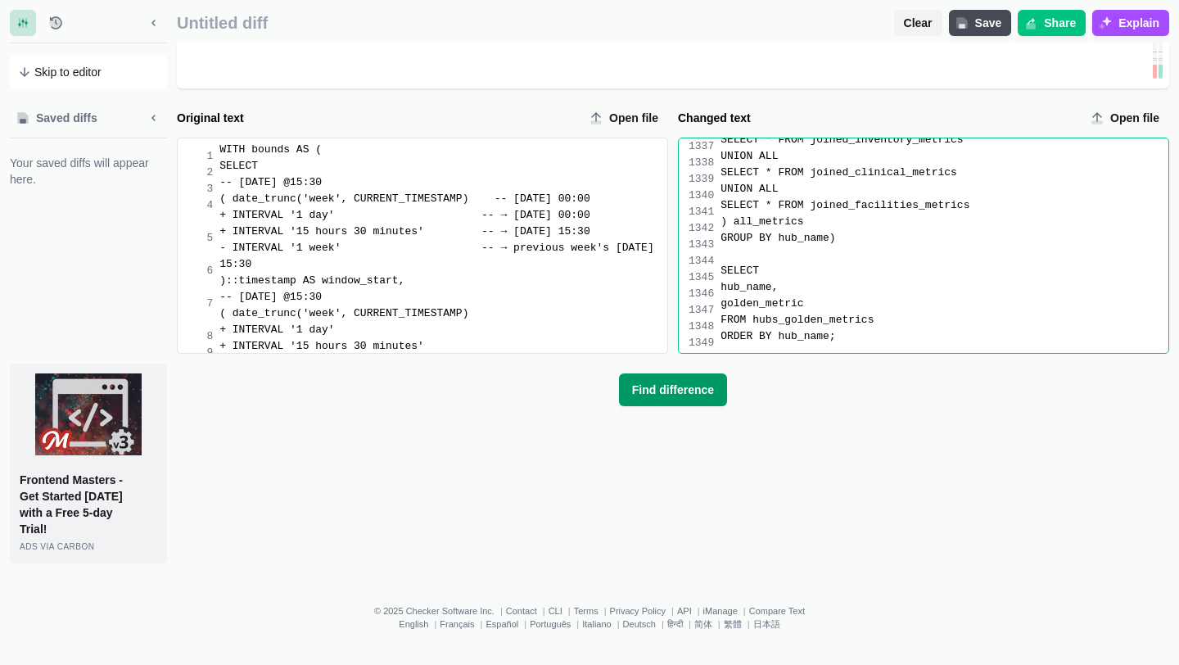
click at [670, 395] on span "Find difference" at bounding box center [673, 390] width 88 height 16
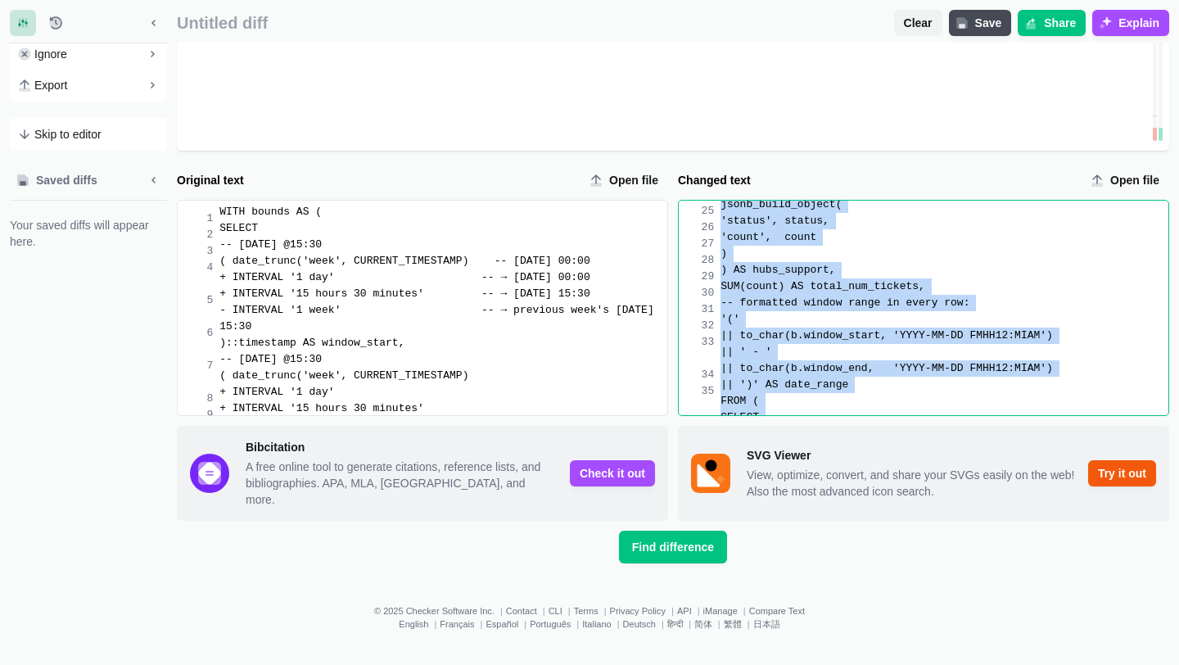
scroll to position [7, 0]
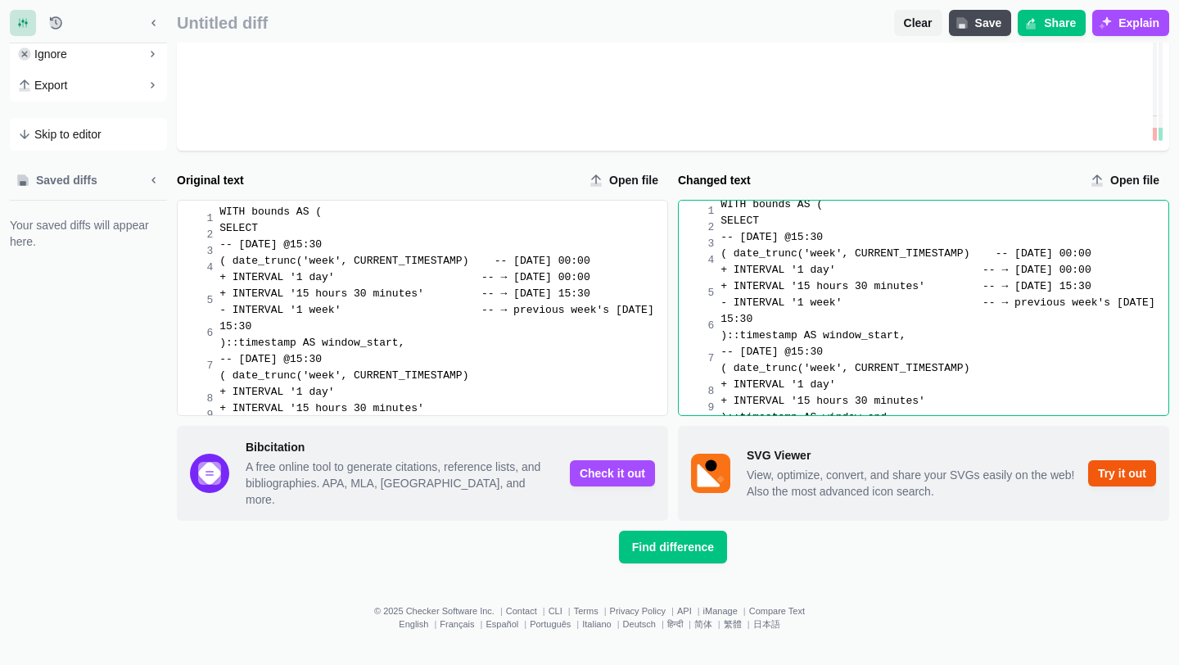
drag, startPoint x: 866, startPoint y: 416, endPoint x: 730, endPoint y: 111, distance: 333.6
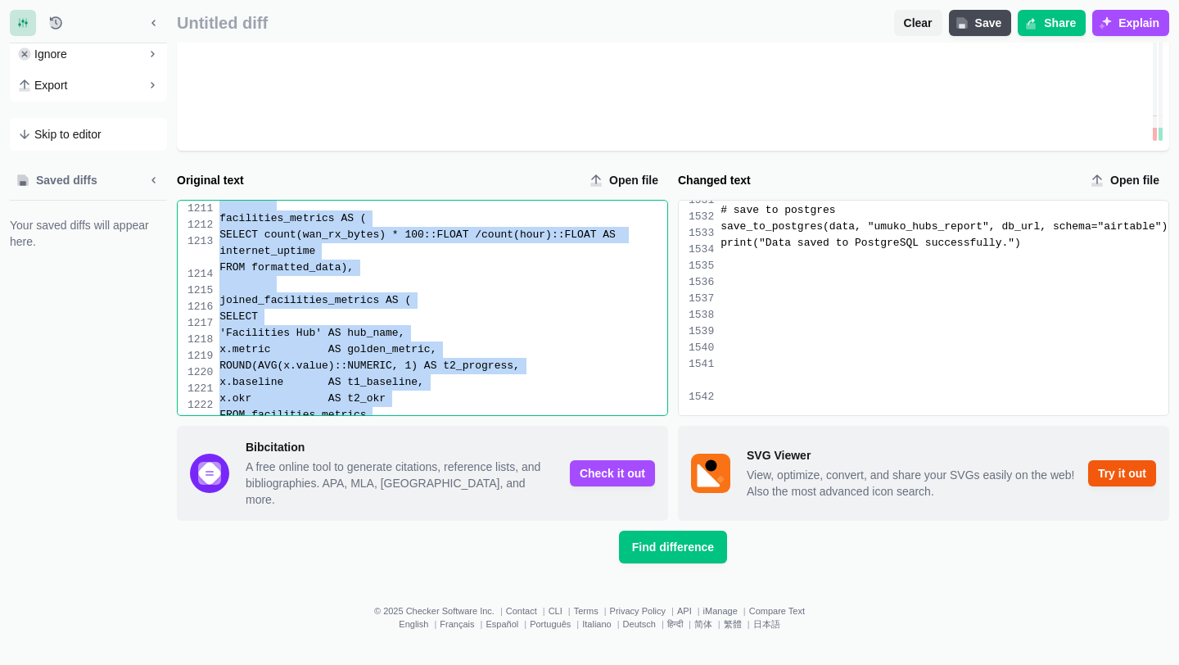
scroll to position [25315, 0]
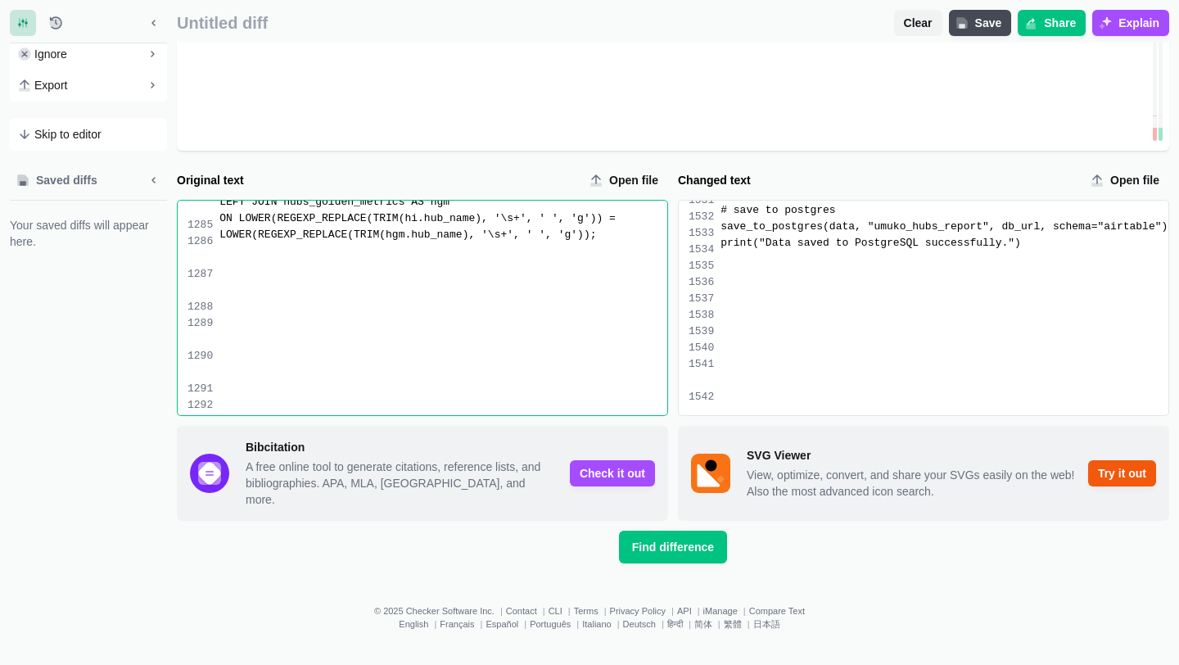
drag, startPoint x: 224, startPoint y: 230, endPoint x: 409, endPoint y: 634, distance: 443.8
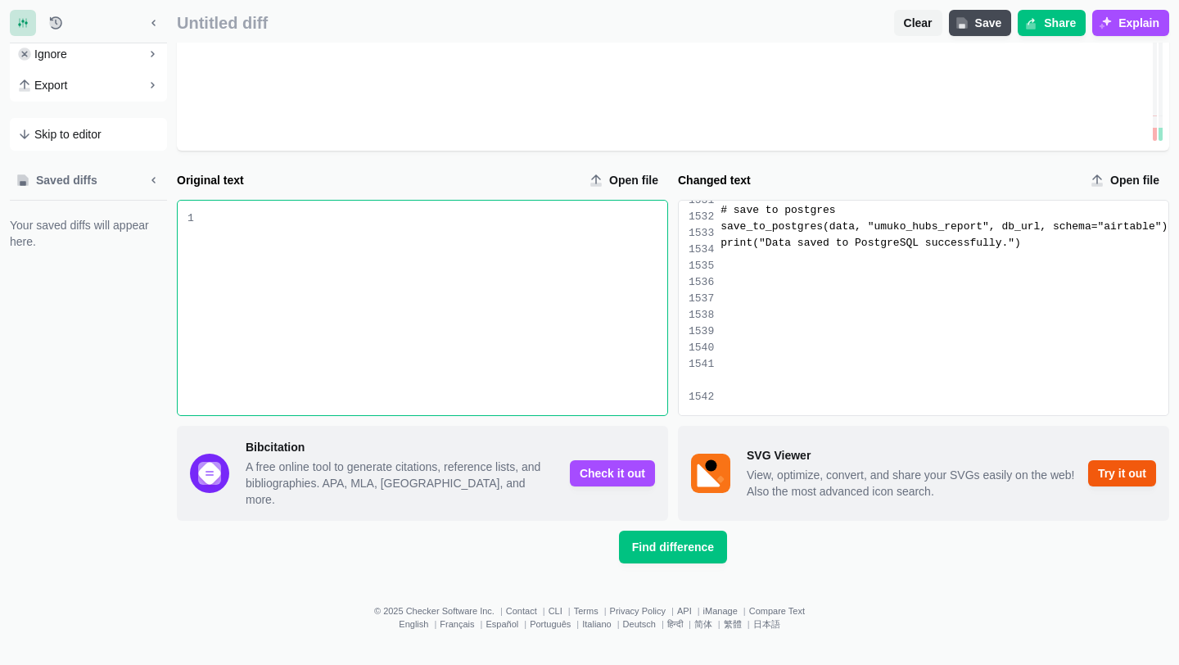
scroll to position [25757, 0]
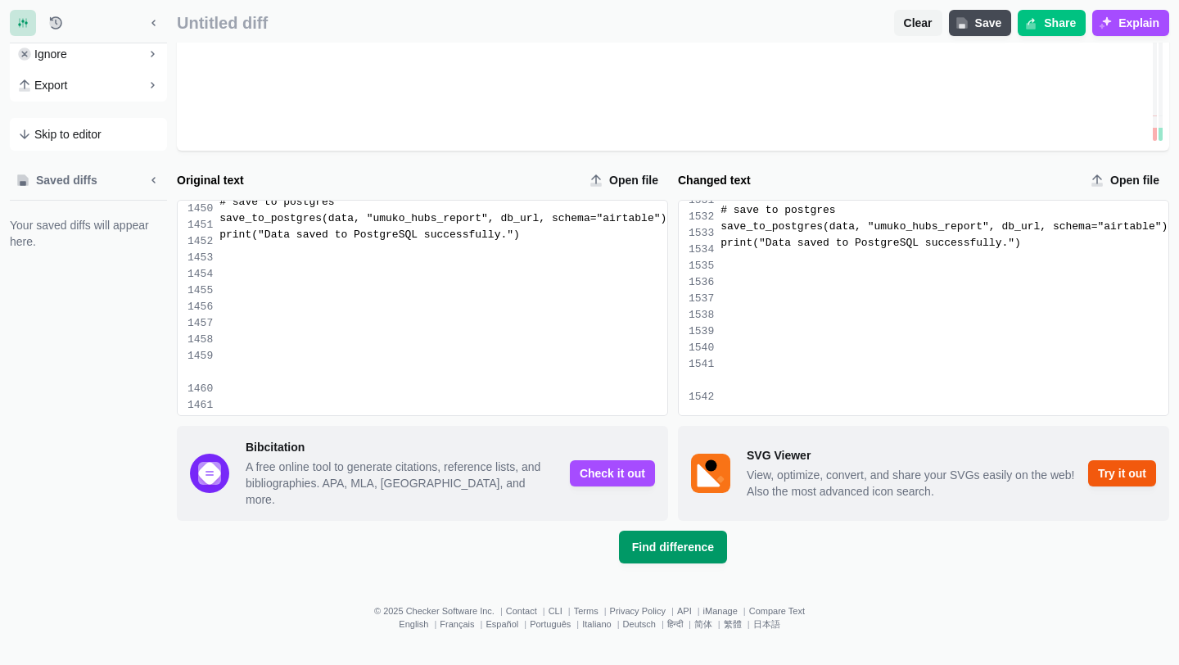
click at [672, 542] on span "Find difference" at bounding box center [673, 547] width 88 height 16
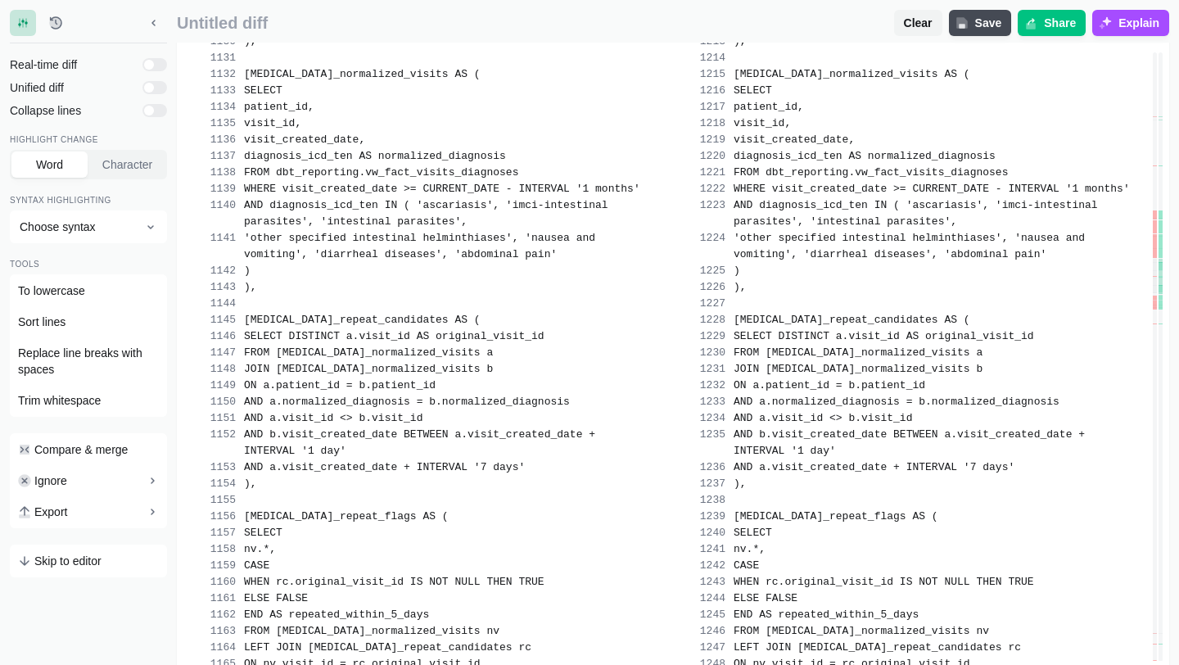
scroll to position [26403, 0]
